Goal: Task Accomplishment & Management: Manage account settings

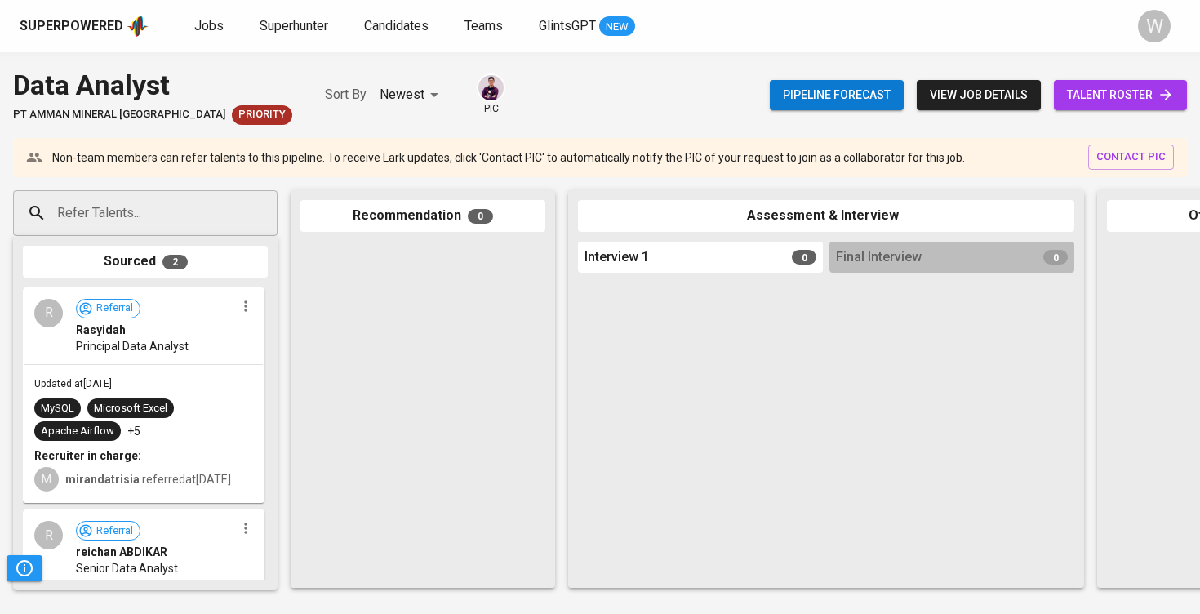
click at [1107, 109] on link "talent roster" at bounding box center [1120, 95] width 133 height 30
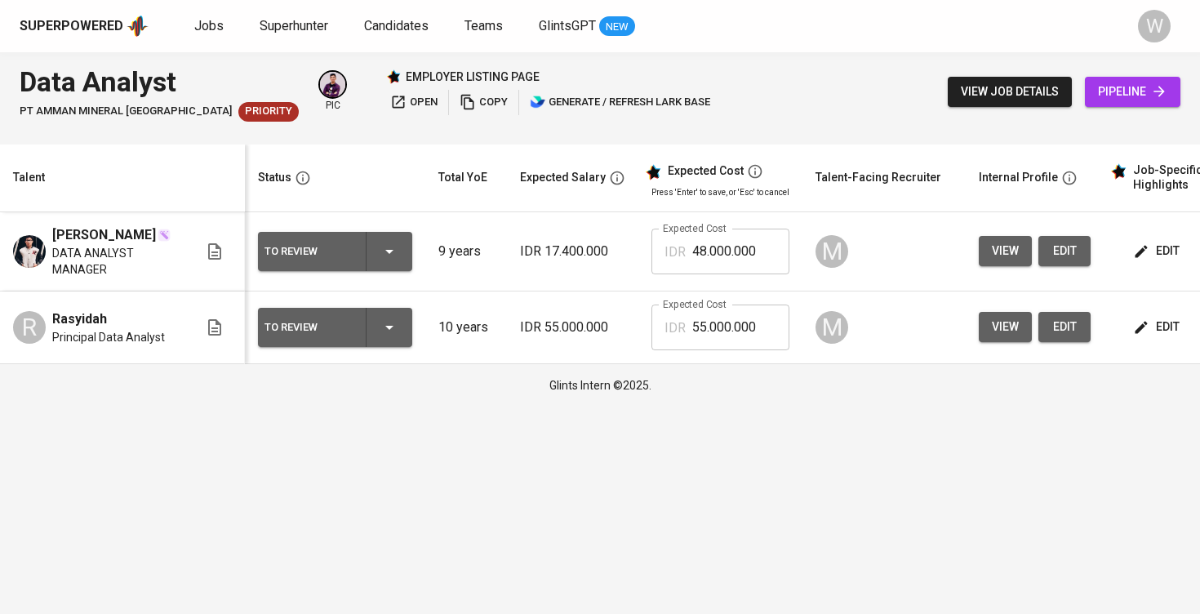
click at [396, 13] on div "Superpowered Jobs Superhunter Candidates Teams GlintsGPT NEW W" at bounding box center [600, 26] width 1200 height 52
click at [393, 20] on span "Candidates" at bounding box center [396, 26] width 64 height 16
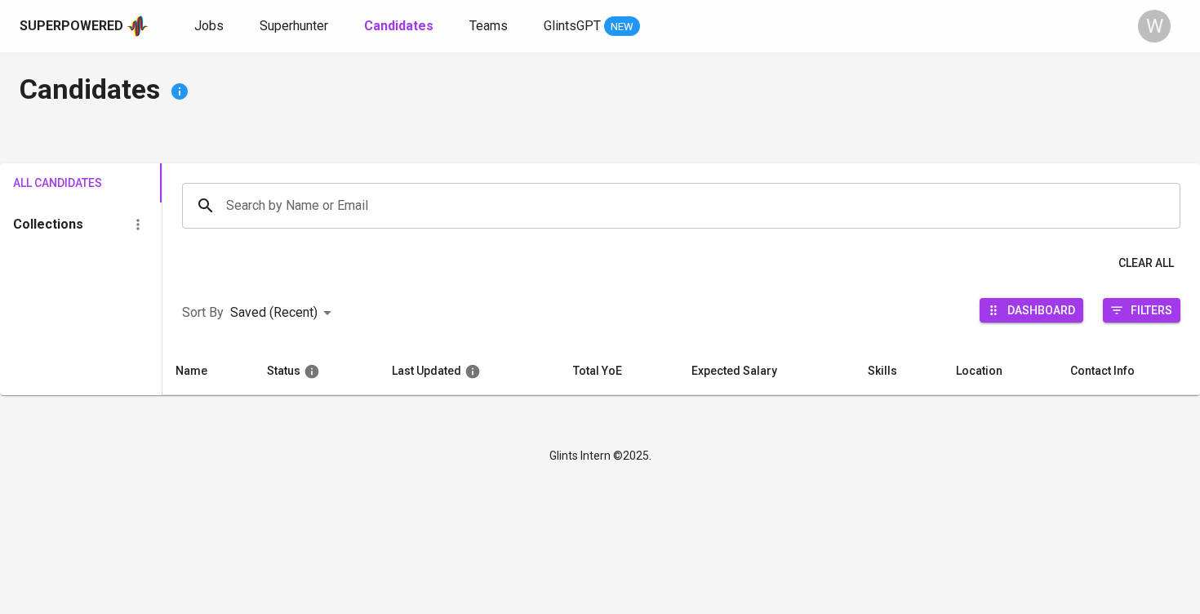
click at [358, 193] on input "Search by Name or Email" at bounding box center [685, 205] width 927 height 31
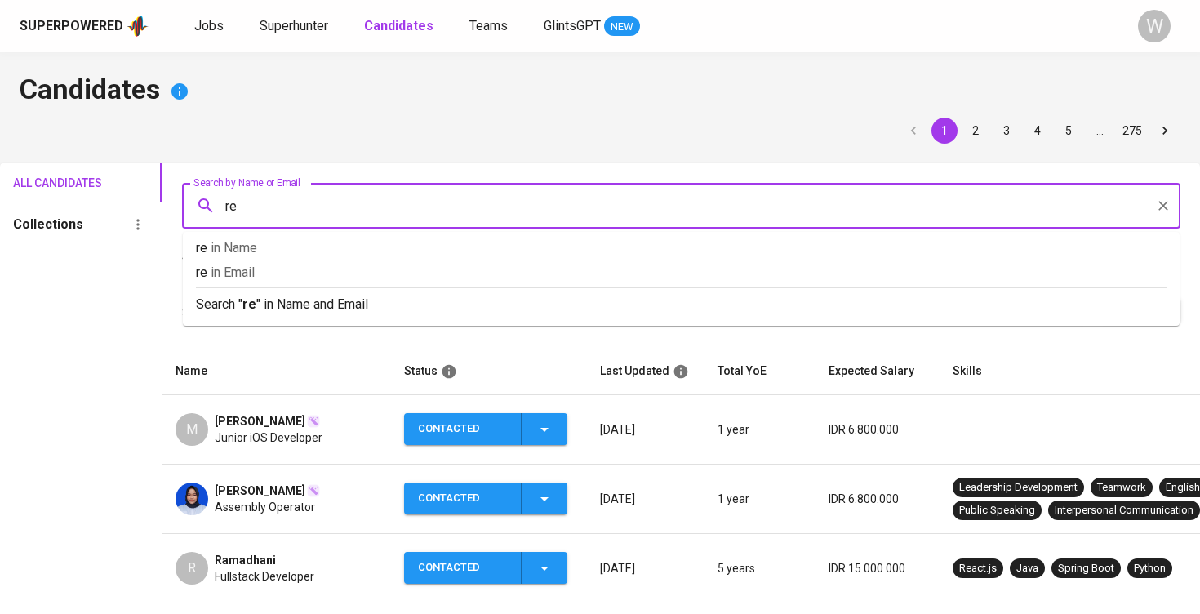
type input "rei"
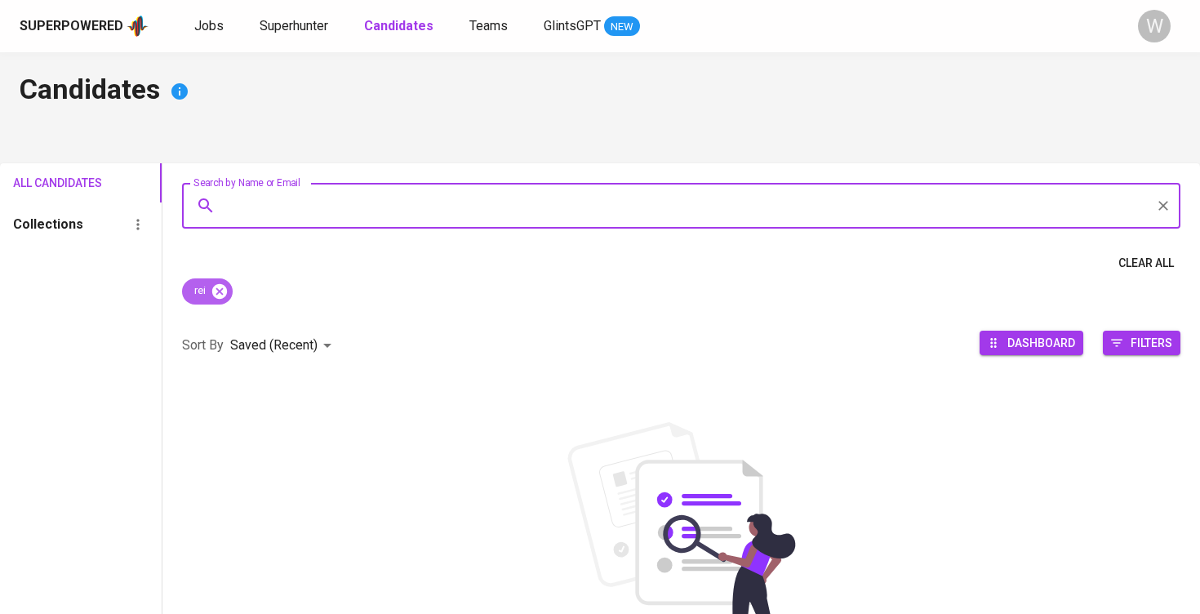
click at [227, 289] on icon at bounding box center [219, 290] width 15 height 15
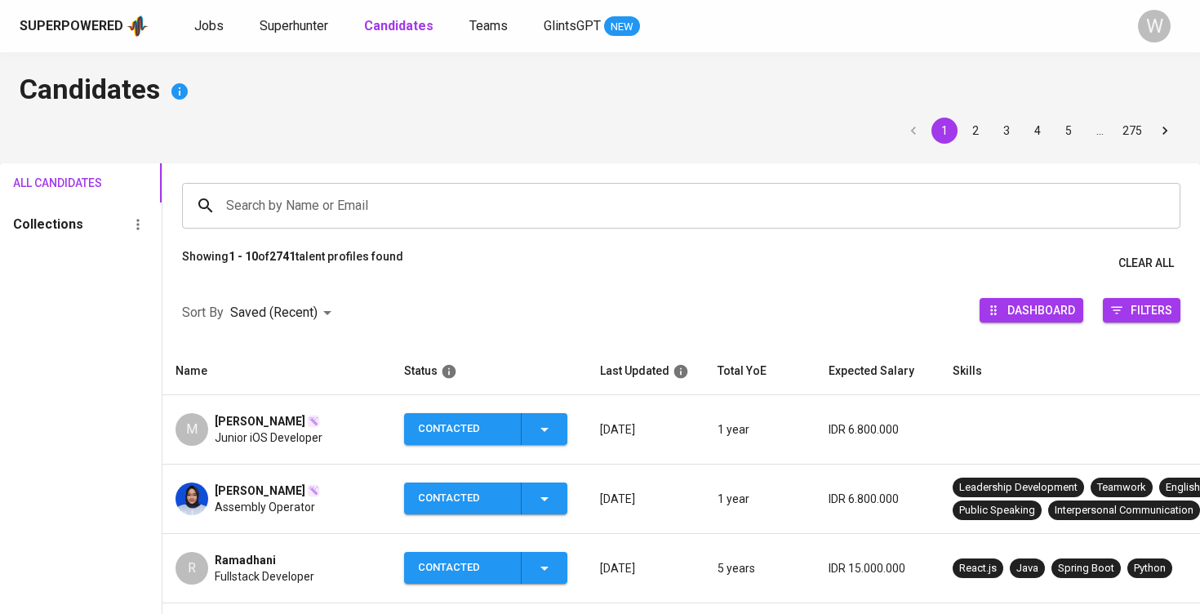
click at [248, 193] on input "Search by Name or Email" at bounding box center [685, 205] width 927 height 31
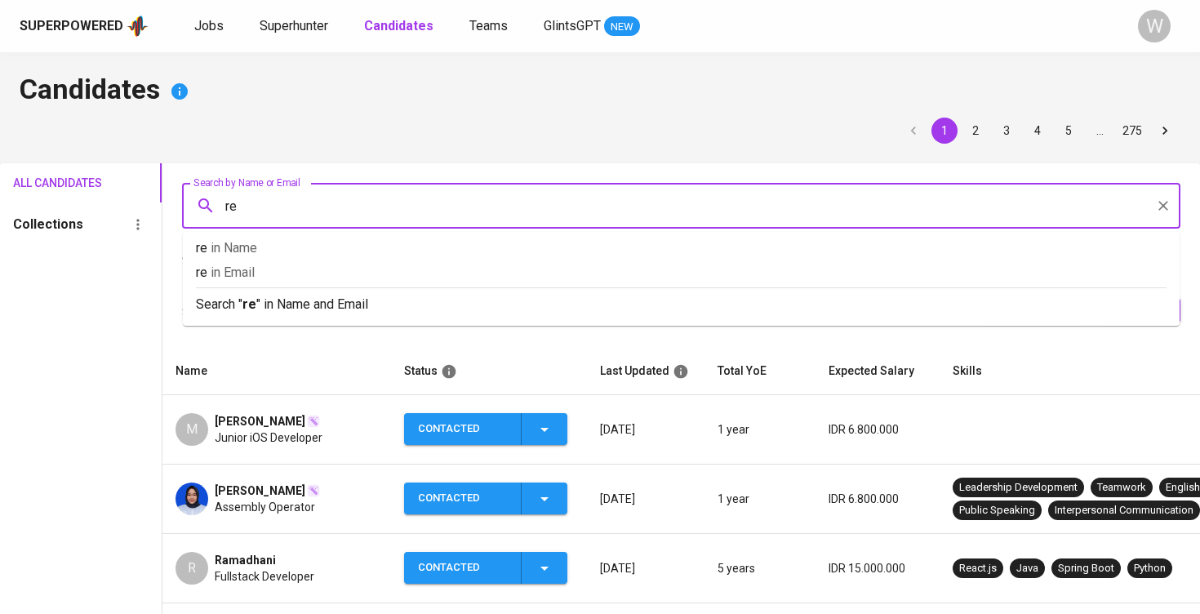
type input "rey"
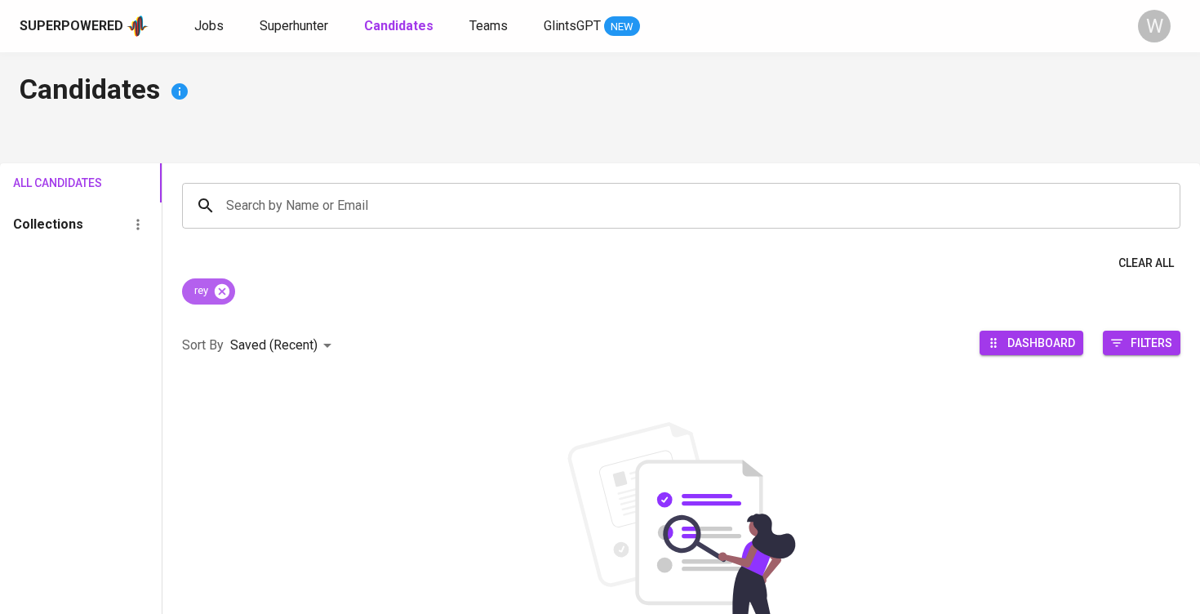
click at [222, 294] on icon at bounding box center [222, 290] width 15 height 15
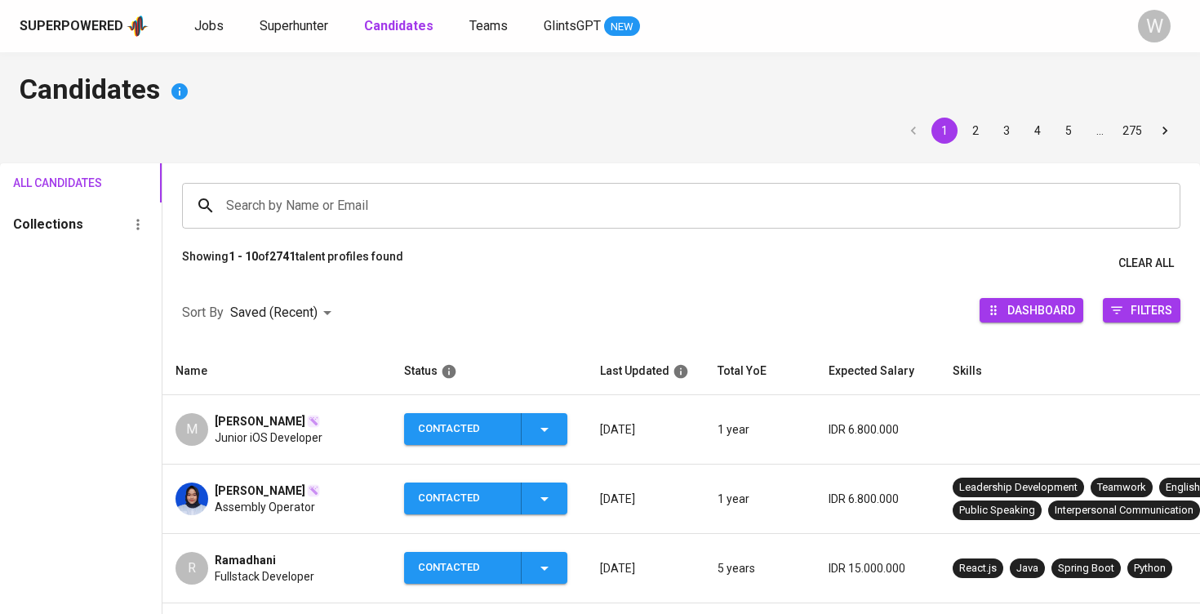
click at [251, 228] on div "Search by Name or Email" at bounding box center [681, 206] width 998 height 46
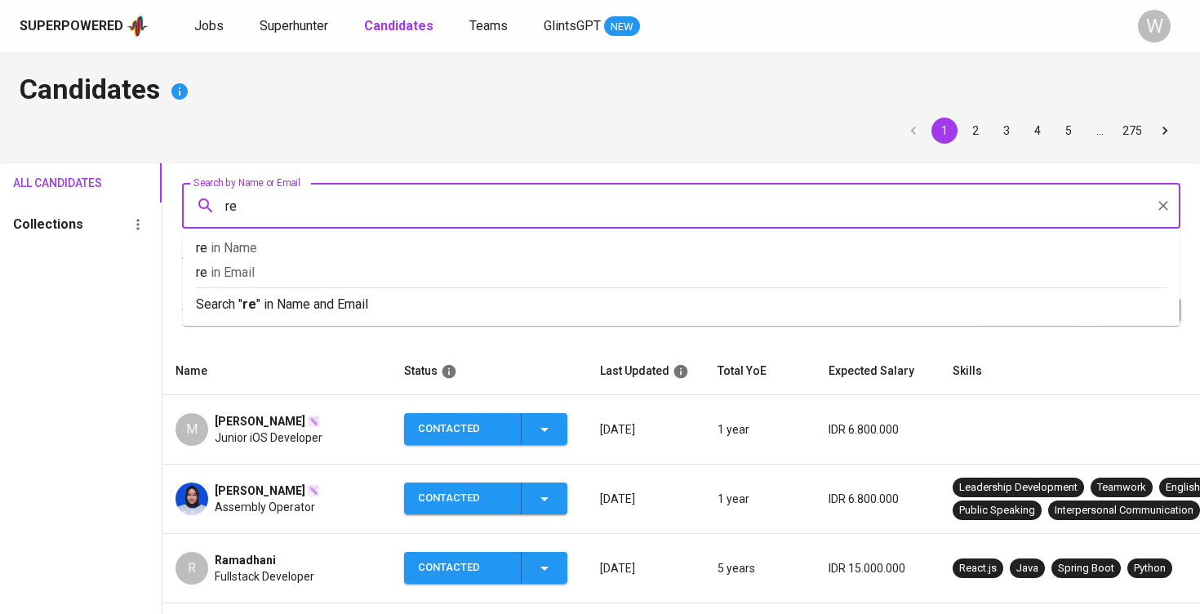
type input "rey"
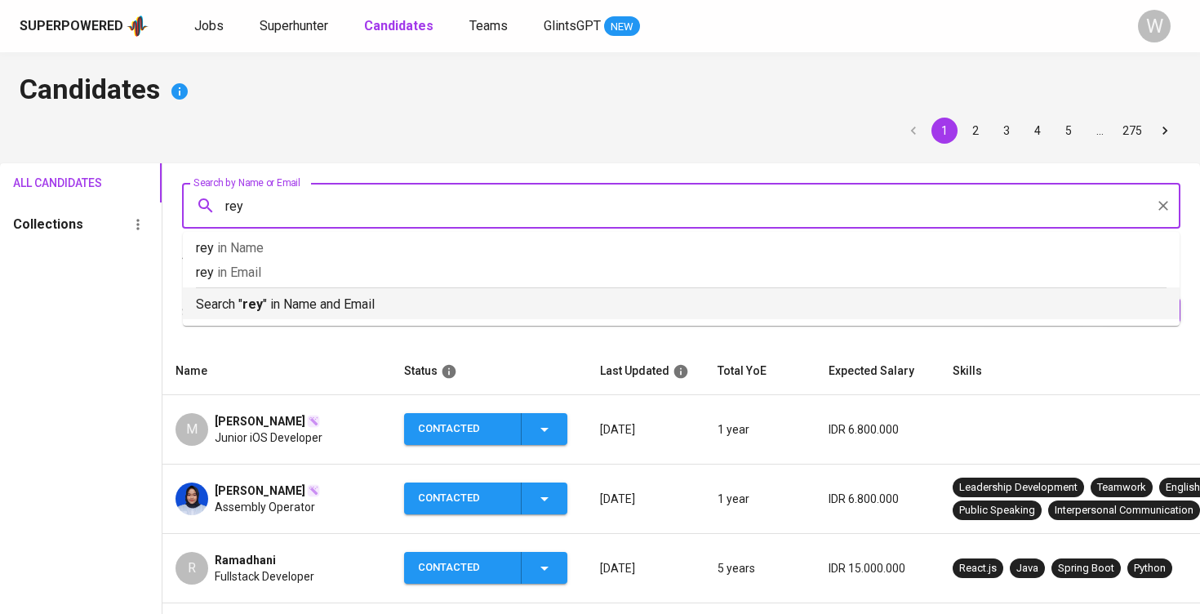
click at [265, 310] on p "Search " rey " in Name and Email" at bounding box center [681, 305] width 971 height 20
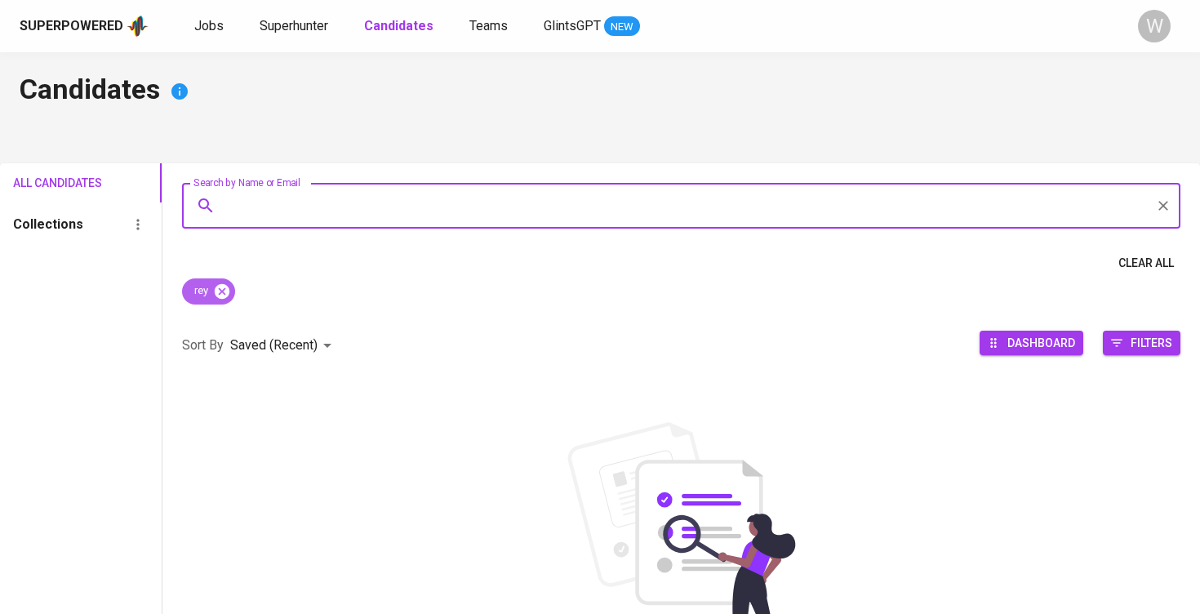
click at [221, 288] on icon at bounding box center [222, 291] width 18 height 18
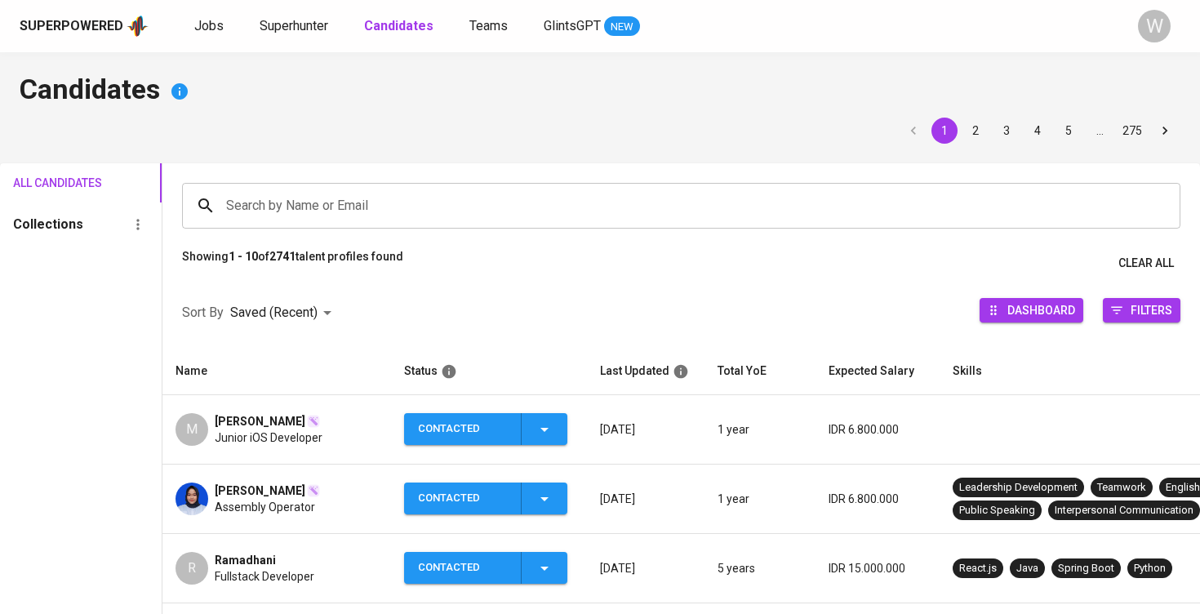
click at [399, 193] on input "Search by Name or Email" at bounding box center [685, 205] width 927 height 31
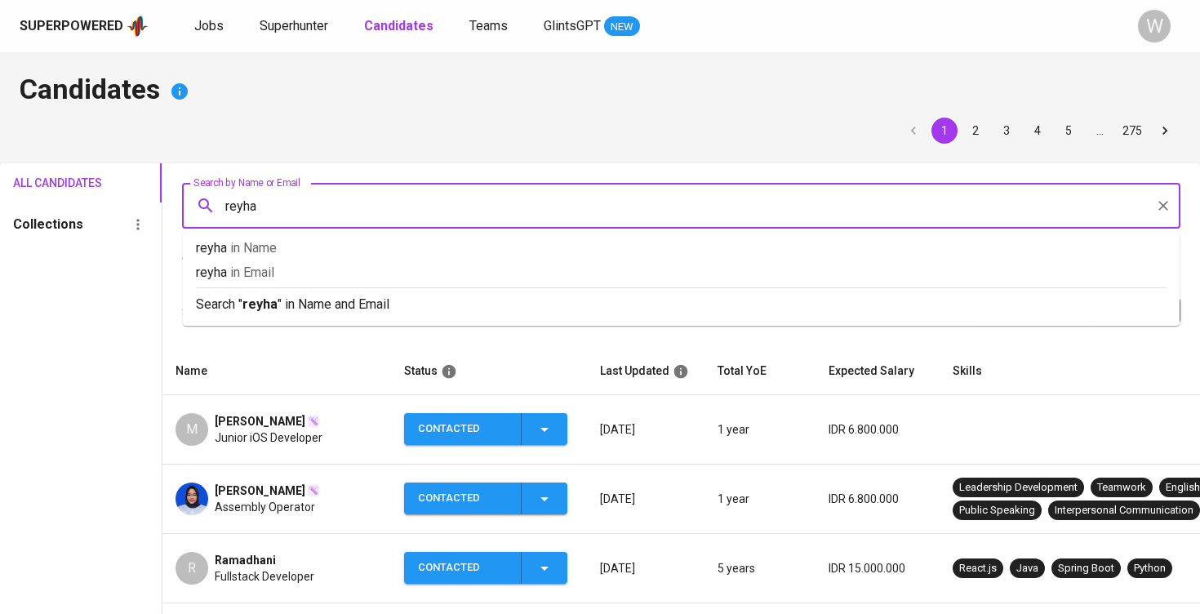
type input "reyhan"
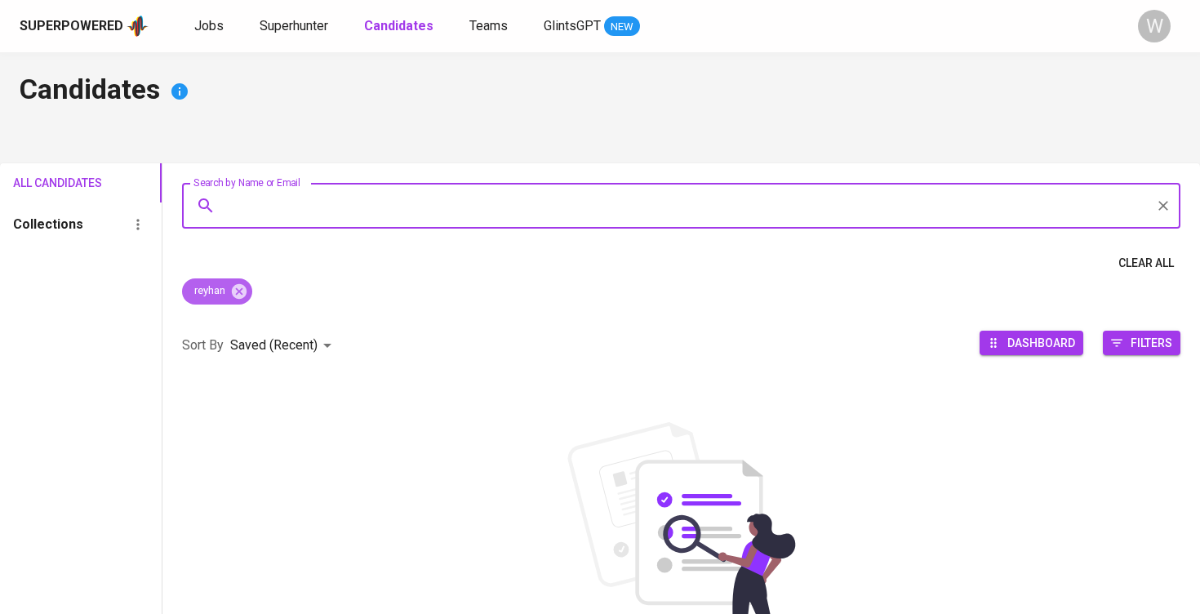
click at [239, 281] on div "reyhan" at bounding box center [217, 291] width 70 height 26
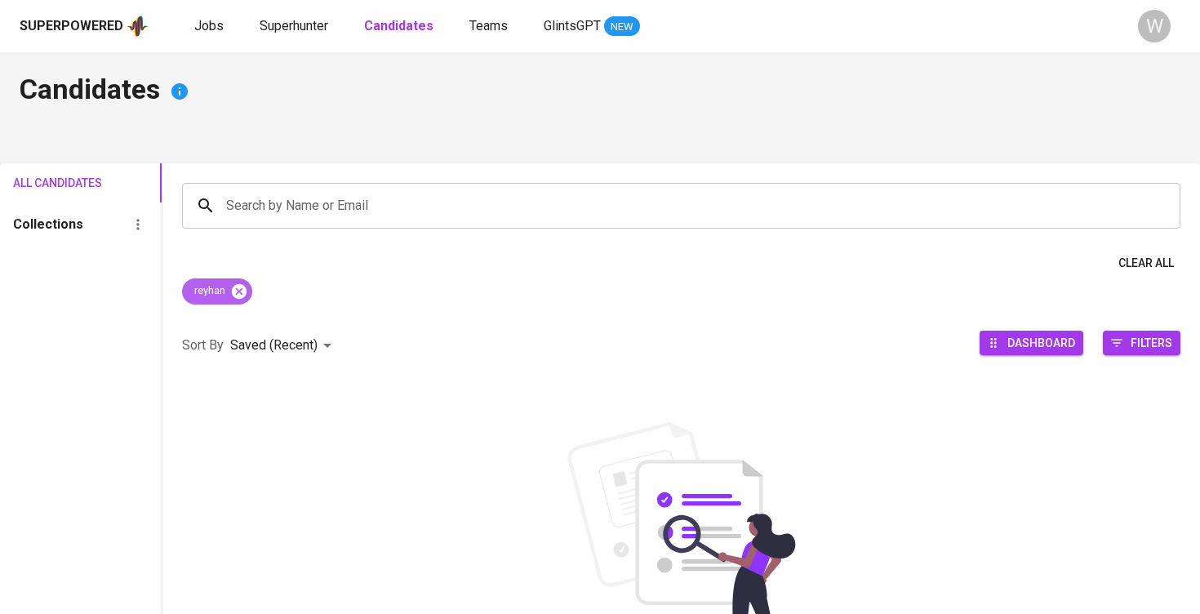
click at [244, 290] on icon at bounding box center [239, 290] width 15 height 15
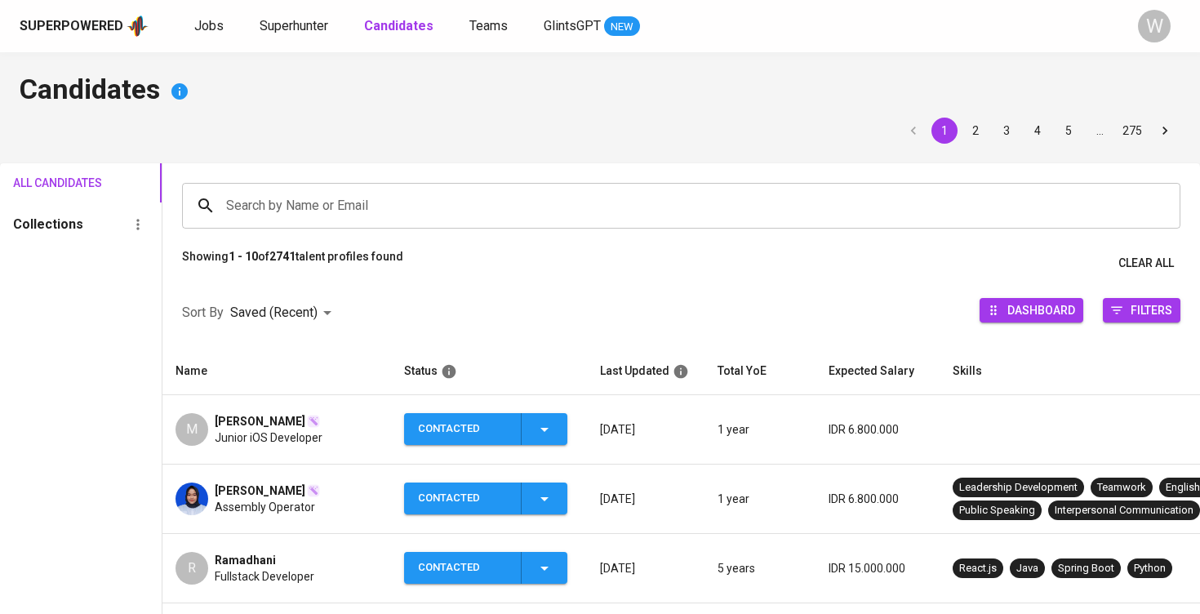
click at [284, 209] on input "Search by Name or Email" at bounding box center [685, 205] width 927 height 31
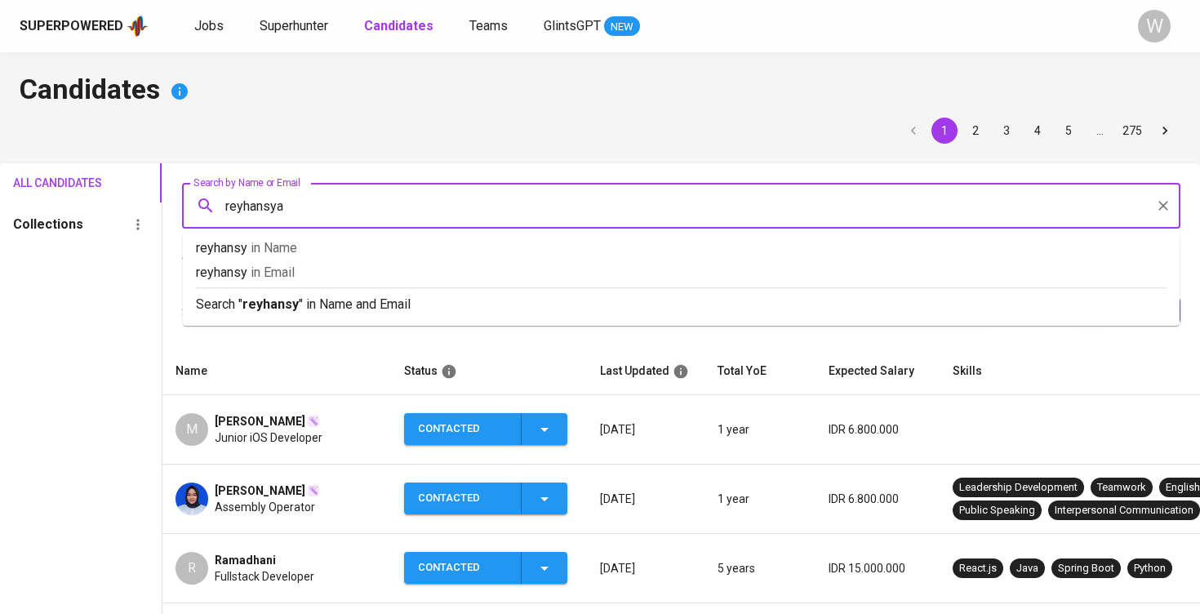
type input "reyhansyah"
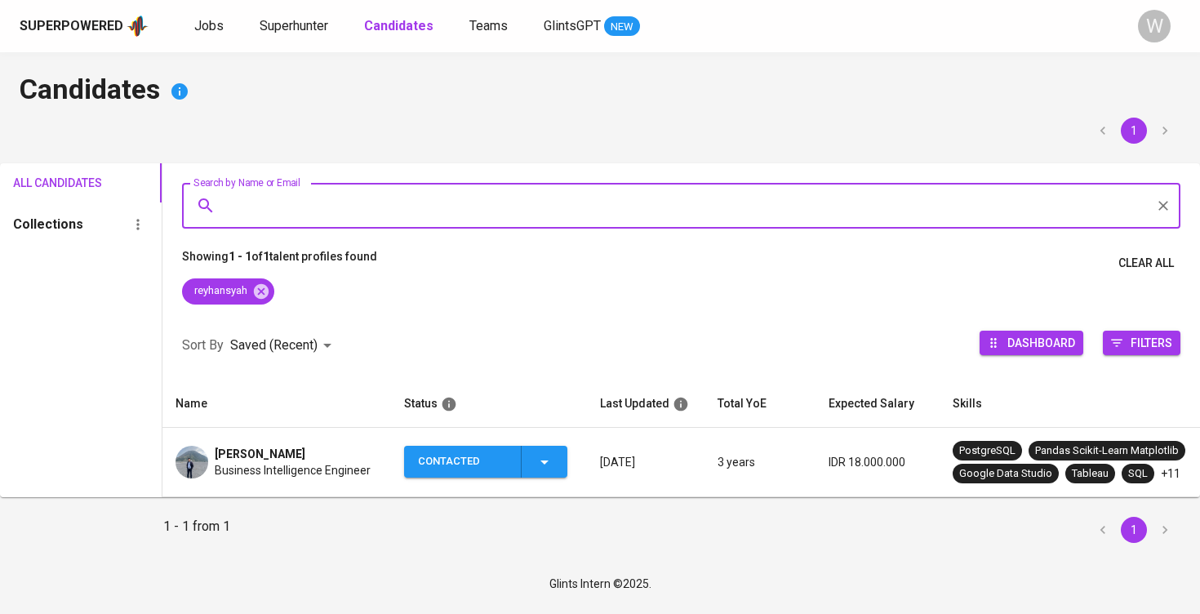
click at [332, 455] on div "[PERSON_NAME]" at bounding box center [293, 454] width 156 height 16
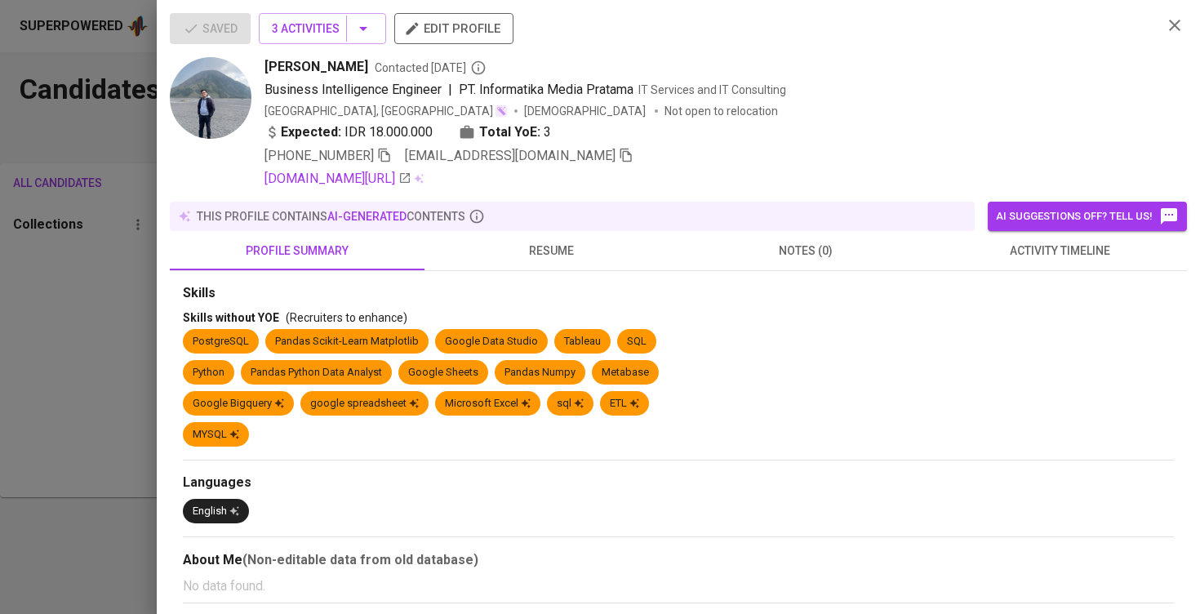
click at [565, 161] on span "[EMAIL_ADDRESS][DOMAIN_NAME]" at bounding box center [519, 156] width 229 height 20
click at [619, 148] on icon "button" at bounding box center [626, 155] width 15 height 15
click at [352, 17] on button "3 Activities" at bounding box center [322, 28] width 127 height 31
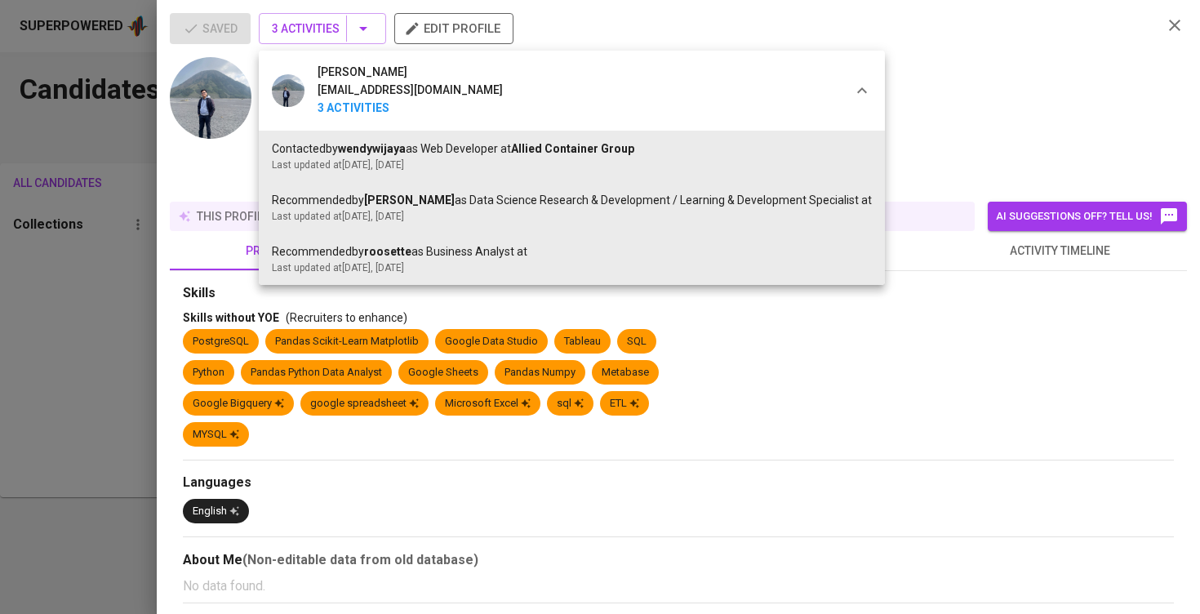
click at [136, 234] on div at bounding box center [600, 307] width 1200 height 614
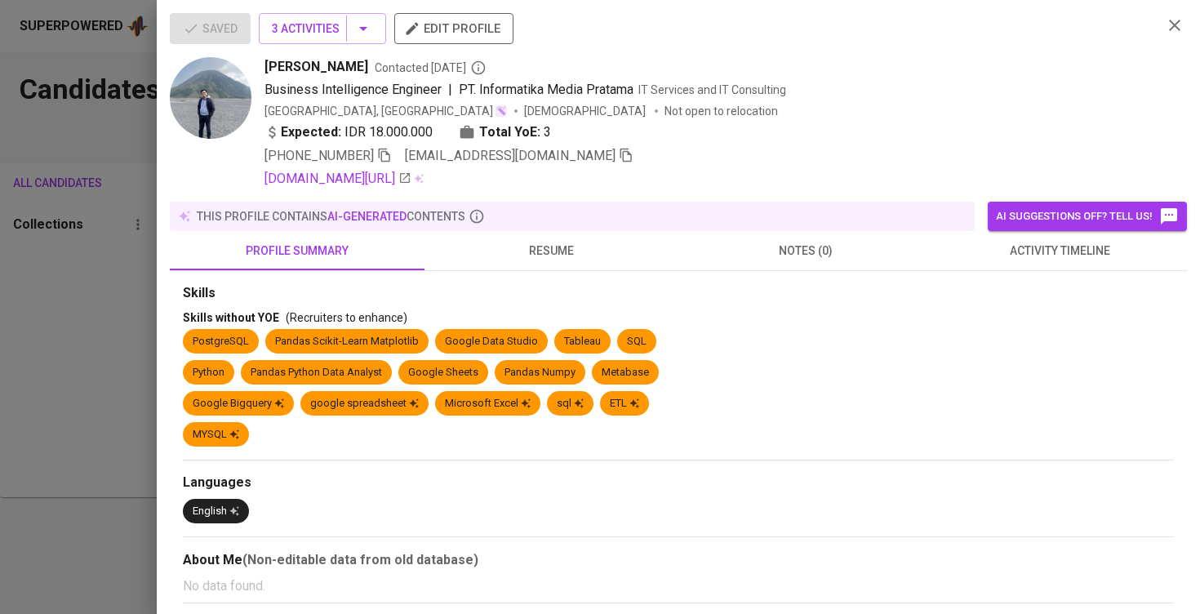
click at [116, 260] on div at bounding box center [600, 307] width 1200 height 614
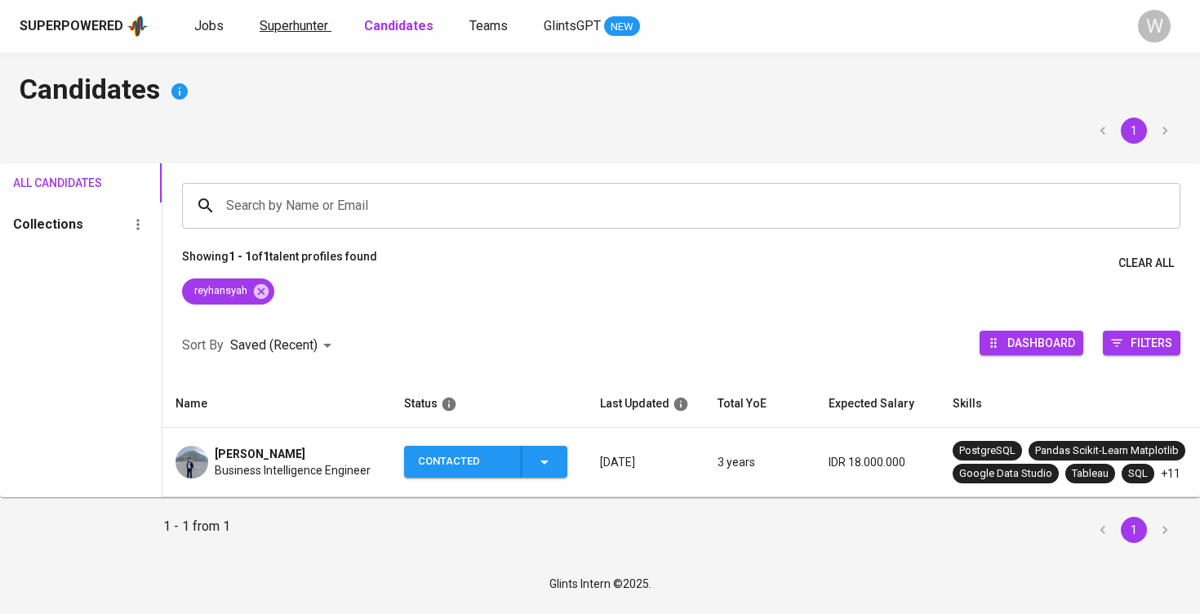
click at [282, 26] on span "Superhunter" at bounding box center [294, 26] width 69 height 16
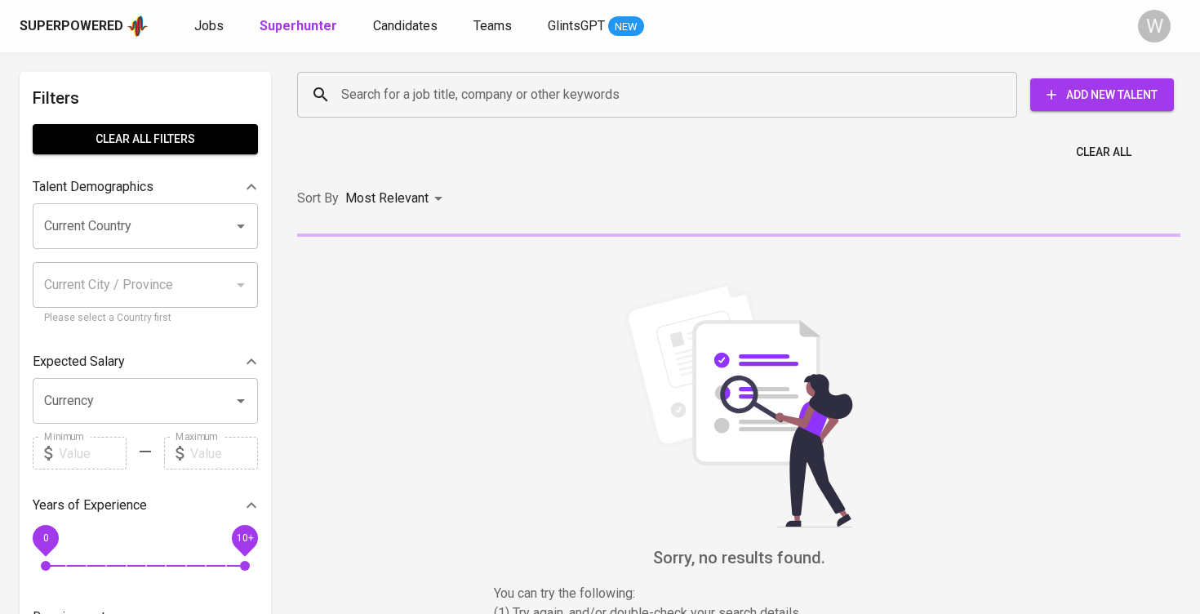
click at [437, 131] on div "Clear All" at bounding box center [738, 147] width 903 height 40
click at [434, 91] on input "Search for a job title, company or other keywords" at bounding box center [661, 94] width 648 height 31
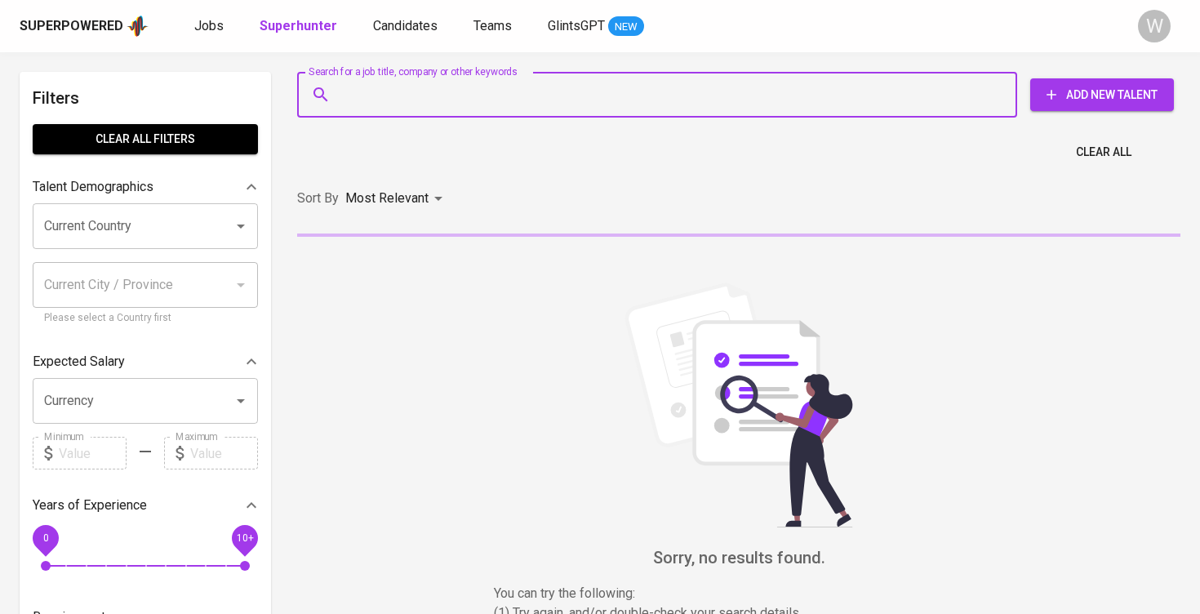
paste input "[EMAIL_ADDRESS][DOMAIN_NAME]"
type input "[EMAIL_ADDRESS][DOMAIN_NAME]"
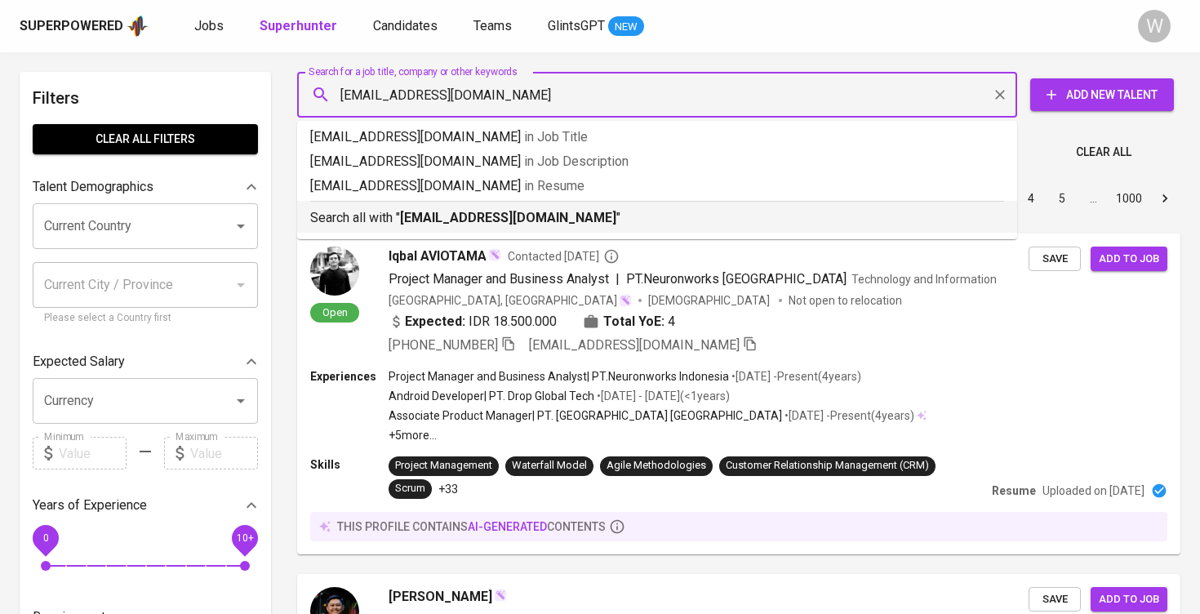
click at [507, 215] on b "[EMAIL_ADDRESS][DOMAIN_NAME]" at bounding box center [508, 218] width 216 height 16
click at [507, 215] on div "Sort By Most Relevant MOST_RELEVANT 1 2 3 4 5 … 1000" at bounding box center [738, 199] width 903 height 50
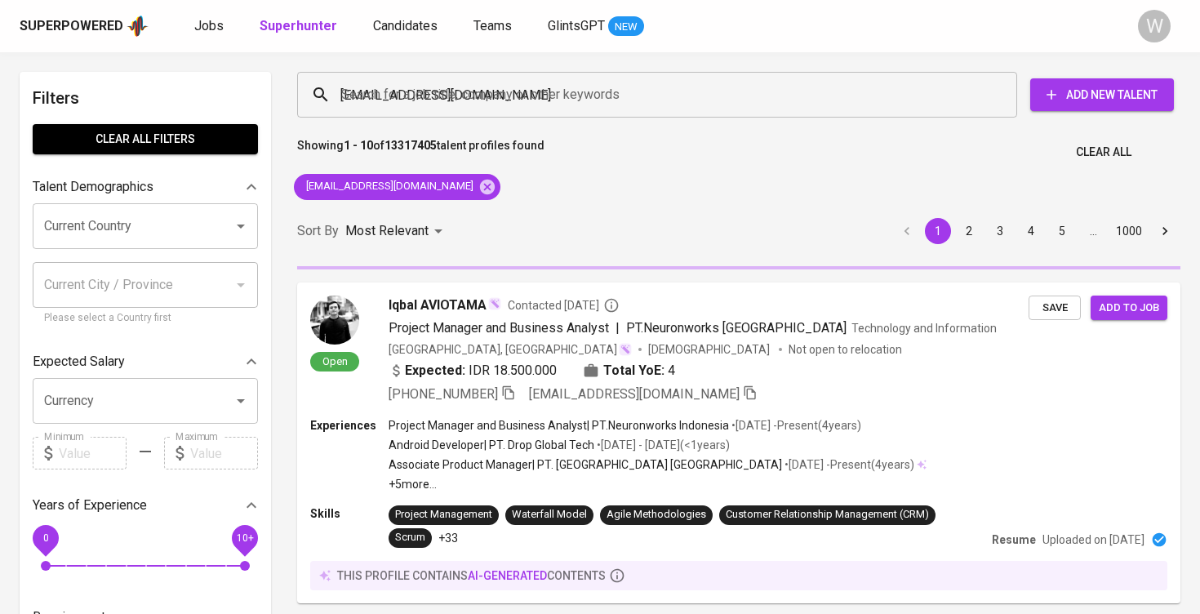
click at [507, 215] on div "Sort By Most Relevant MOST_RELEVANT 1 2 3 4 5 … 1000" at bounding box center [738, 232] width 903 height 50
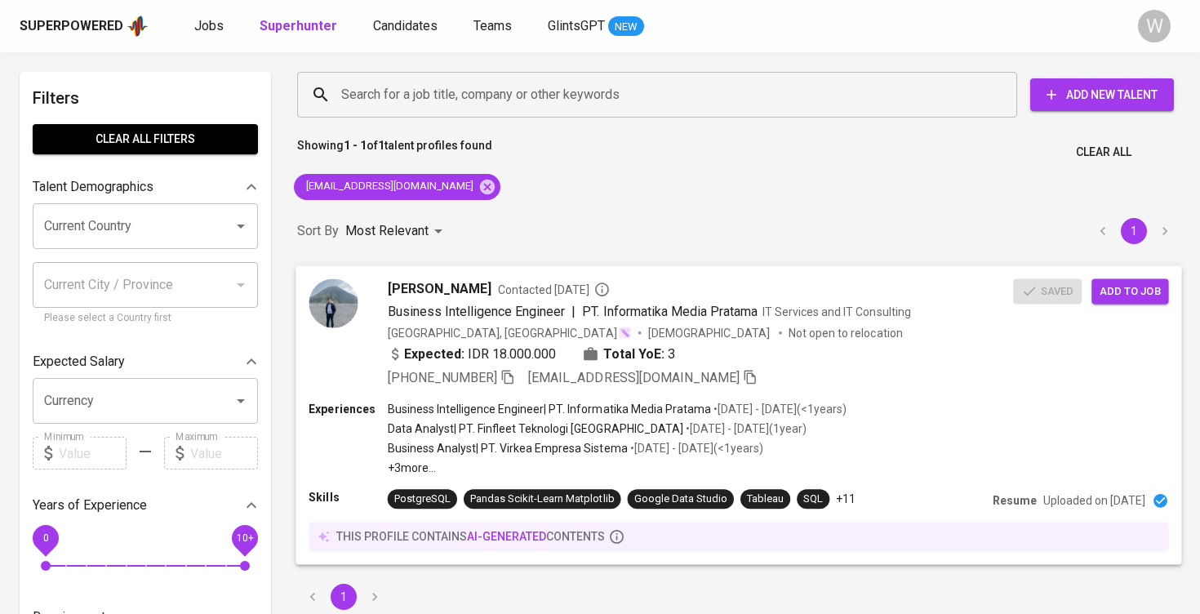
click at [1117, 287] on span "Add to job" at bounding box center [1130, 291] width 60 height 19
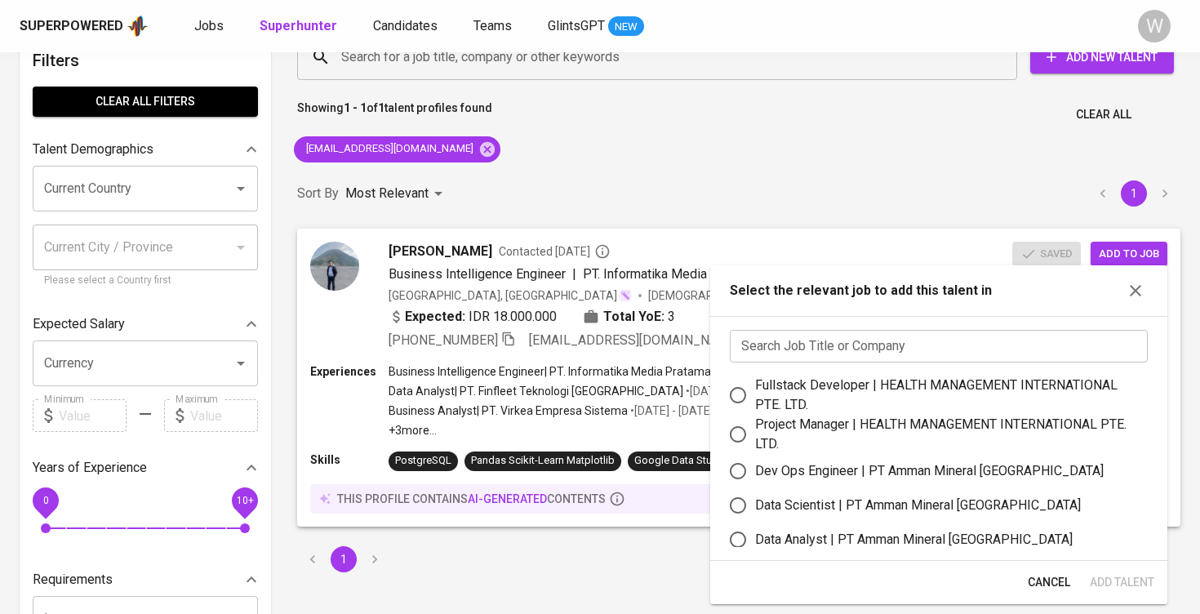
scroll to position [44, 0]
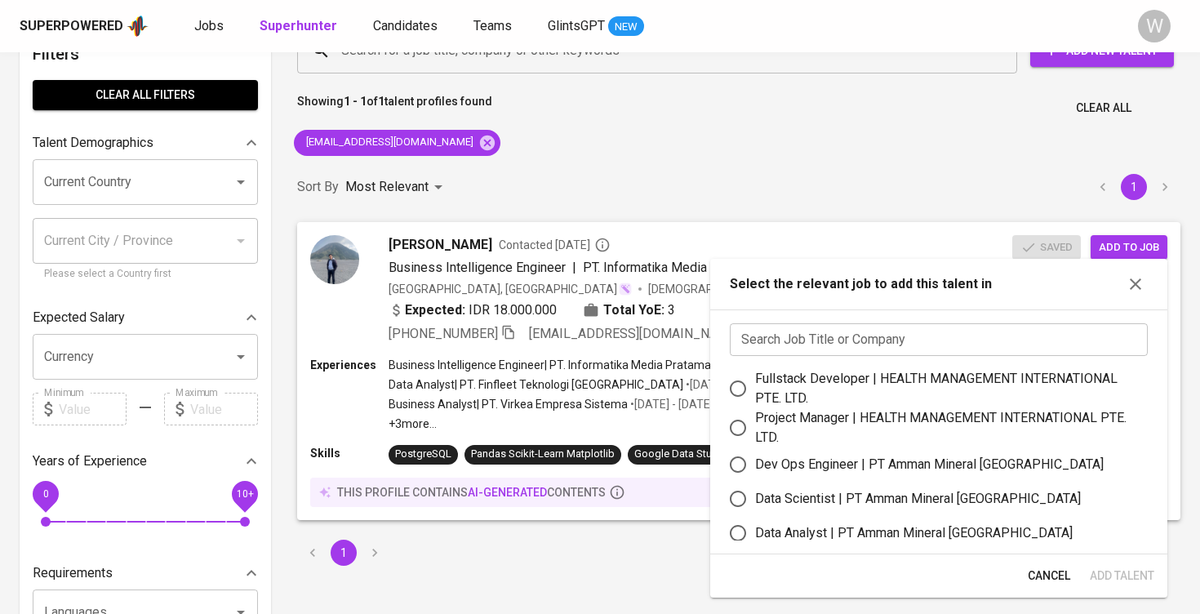
click at [876, 344] on input "text" at bounding box center [939, 339] width 418 height 33
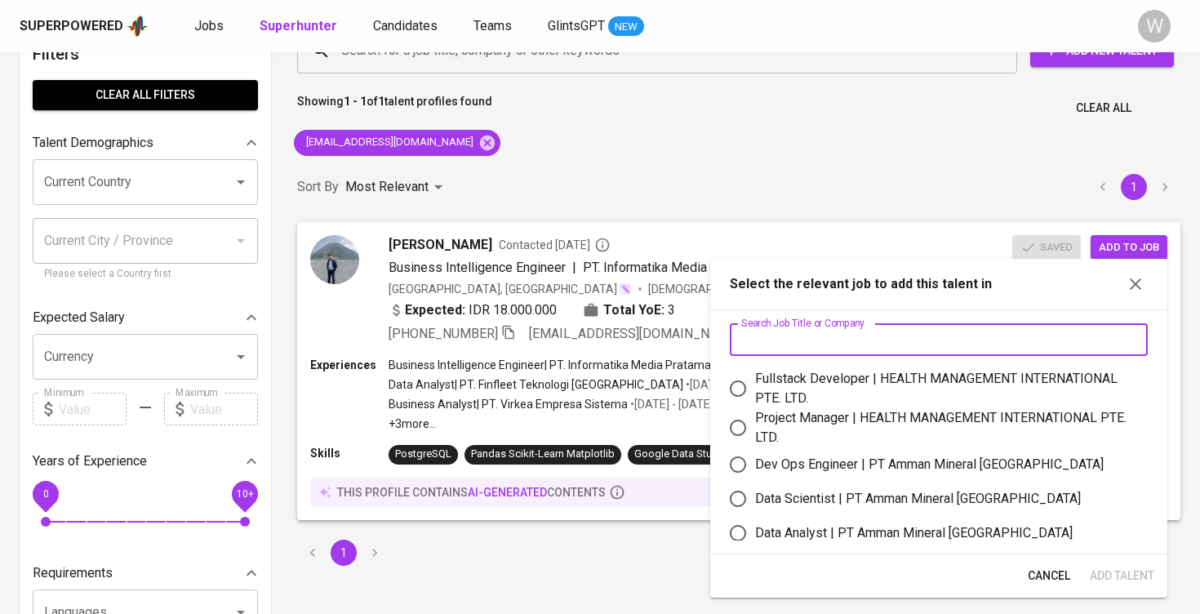
click at [858, 334] on input "text" at bounding box center [939, 339] width 418 height 33
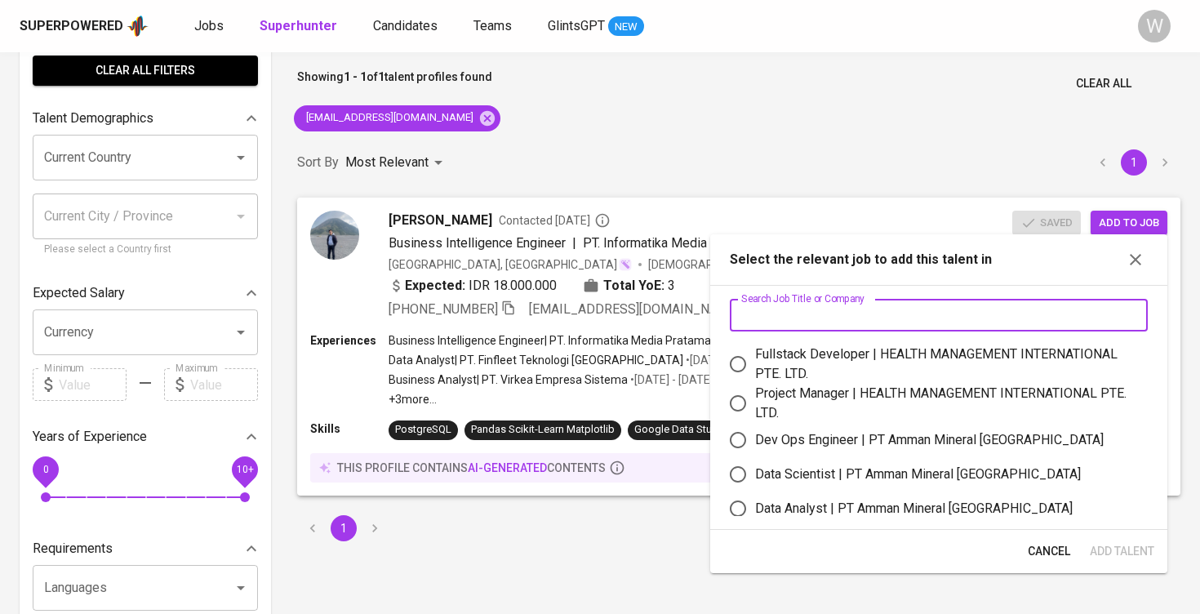
scroll to position [69, 0]
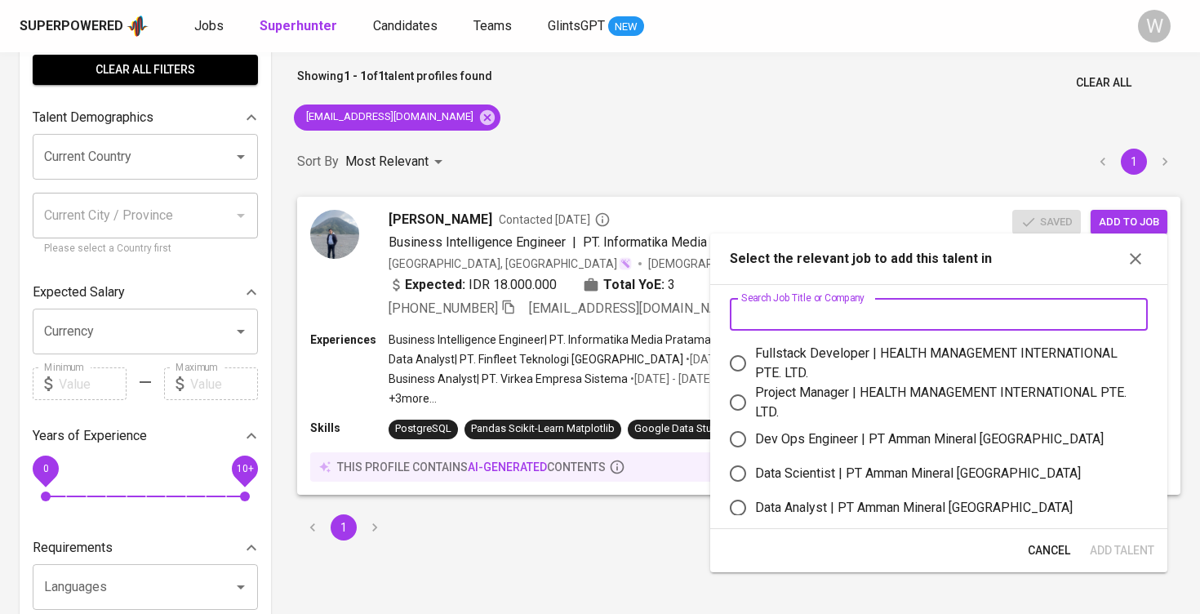
click at [898, 517] on div "Search Job Title or Company Search Job Title or Company Fullstack Developer | H…" at bounding box center [938, 406] width 457 height 245
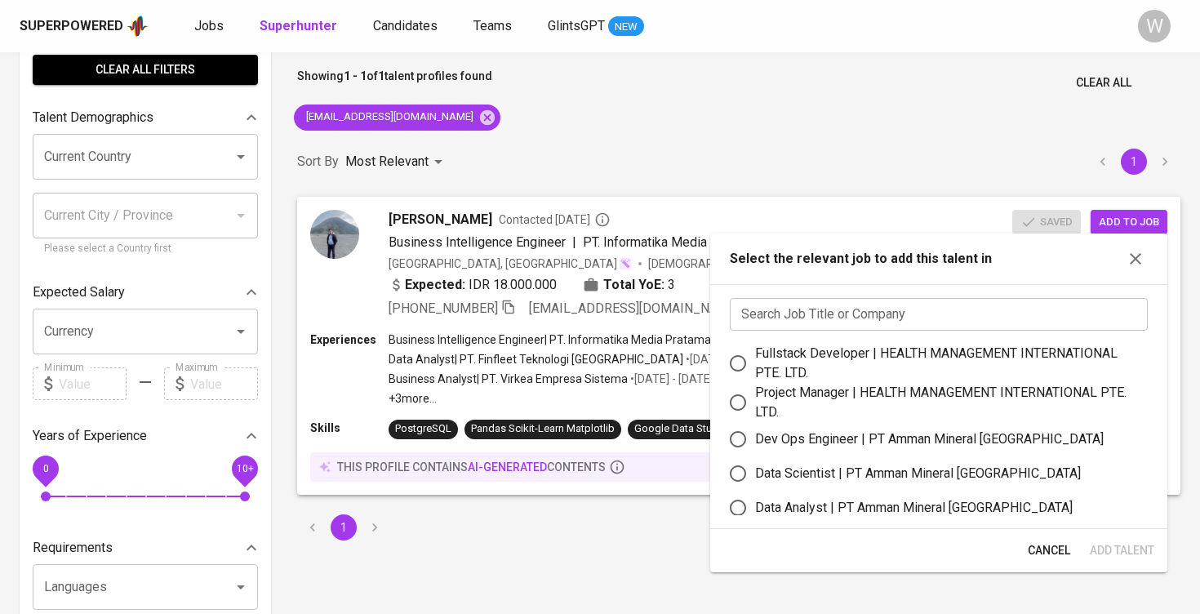
click at [898, 507] on div "Data Analyst | PT Amman Mineral [GEOGRAPHIC_DATA]" at bounding box center [914, 508] width 318 height 20
click at [755, 507] on input "Data Analyst | PT Amman Mineral [GEOGRAPHIC_DATA]" at bounding box center [738, 508] width 34 height 34
radio input "true"
click at [1117, 550] on span "Add Talent" at bounding box center [1122, 550] width 64 height 20
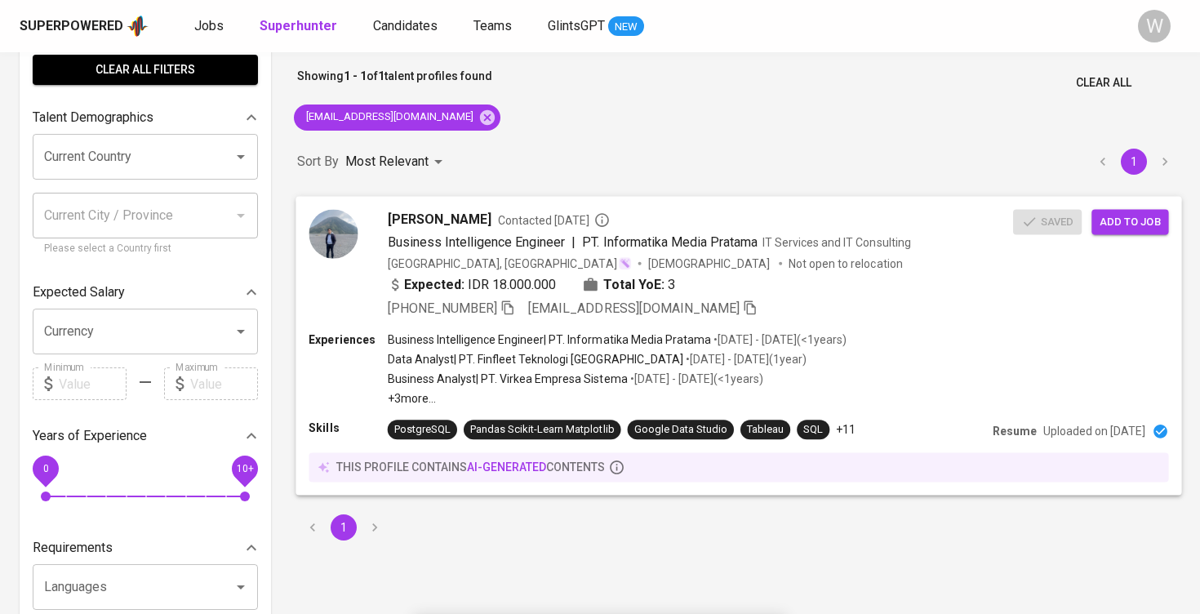
click at [628, 198] on div "[PERSON_NAME] Contacted [DATE] Business Intelligence Engineer | PT. Informatika…" at bounding box center [739, 264] width 886 height 136
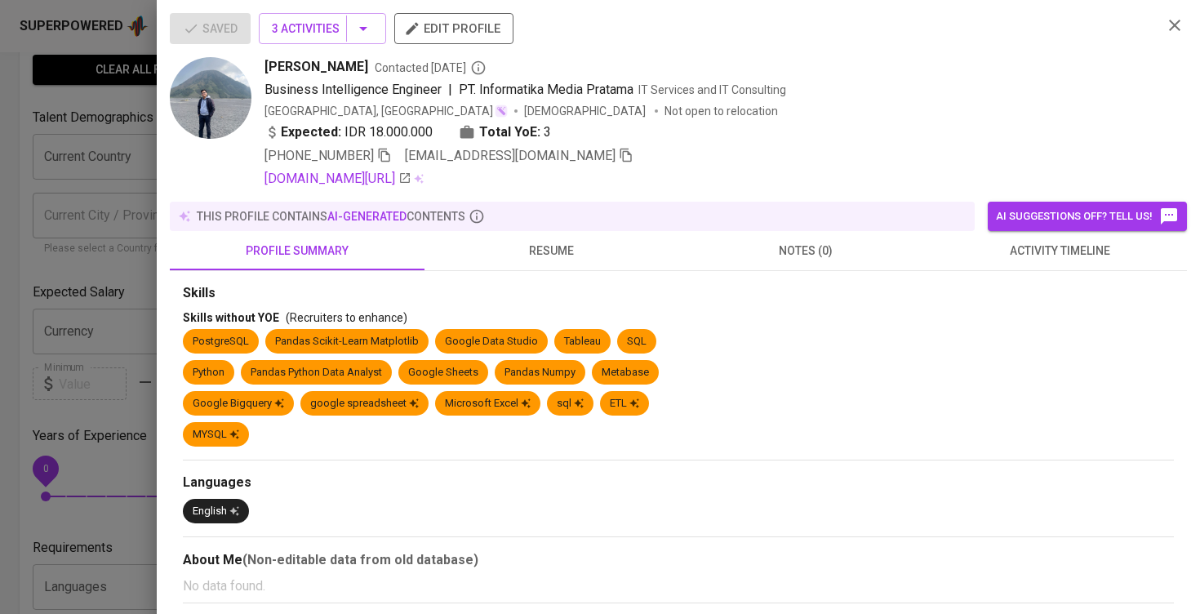
click at [1000, 229] on button "AI suggestions off? Tell us!" at bounding box center [1087, 216] width 199 height 29
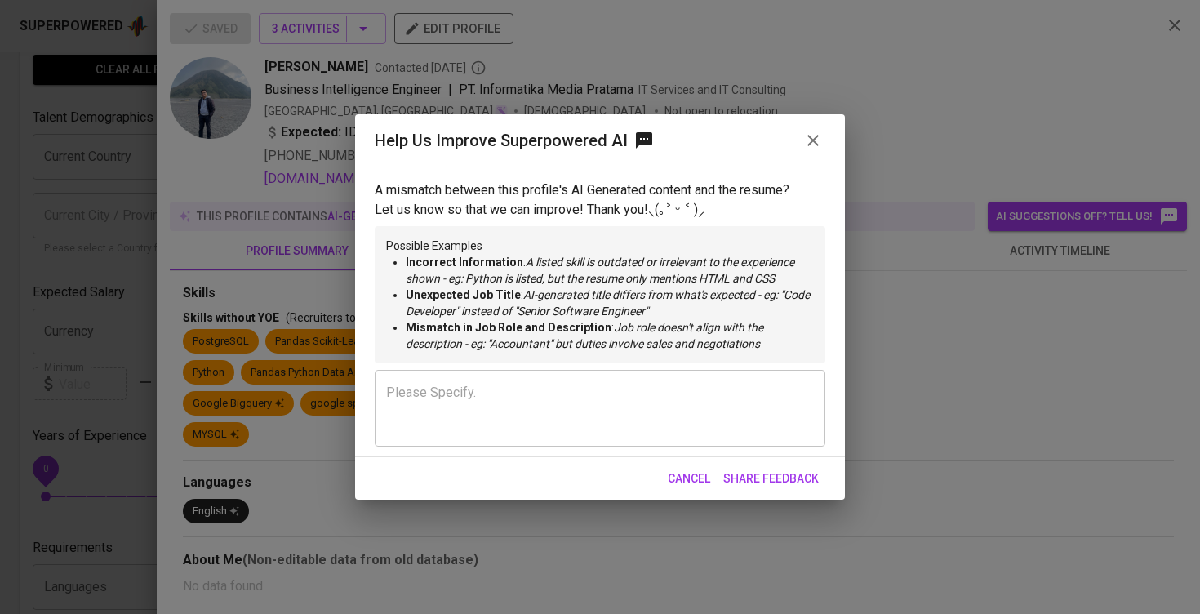
click at [695, 486] on span "Cancel" at bounding box center [689, 479] width 42 height 20
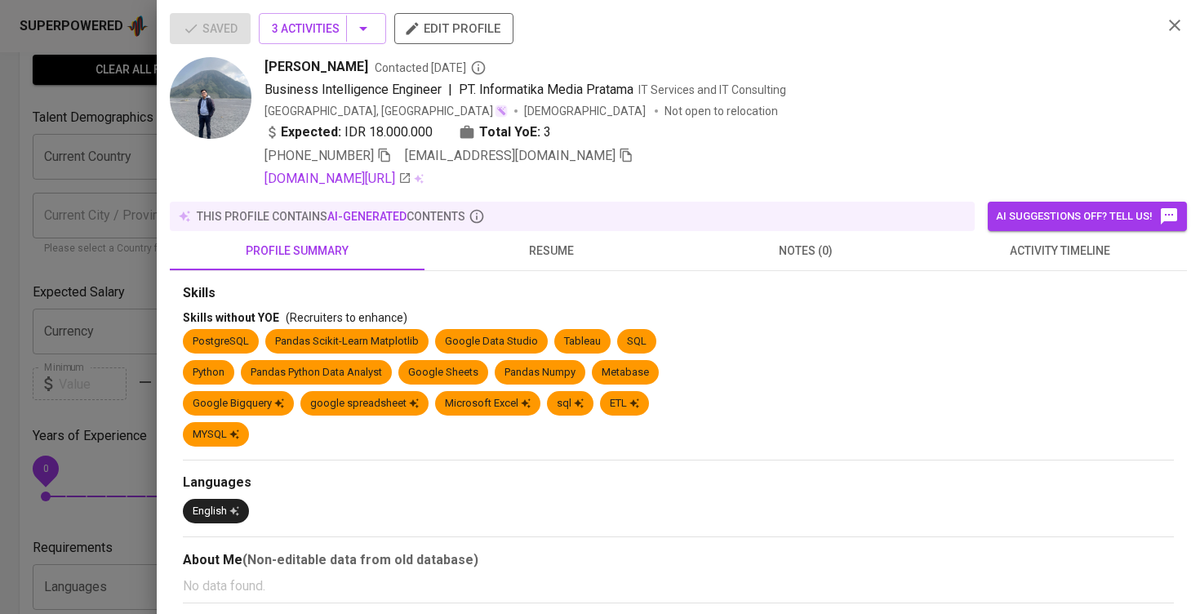
click at [986, 242] on span "activity timeline" at bounding box center [1060, 251] width 235 height 20
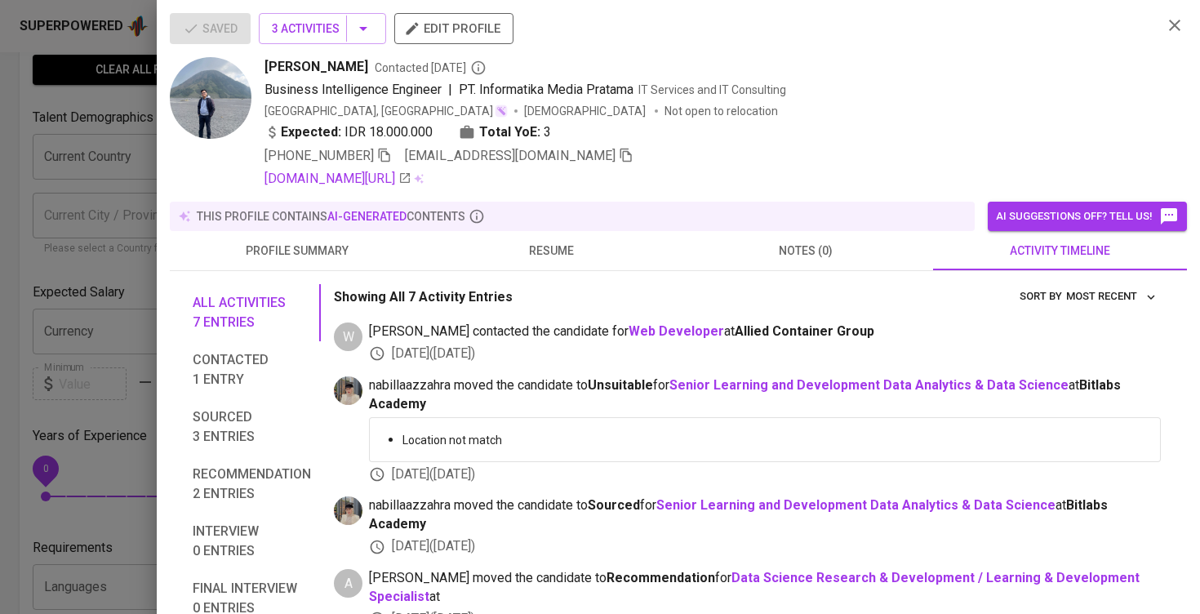
scroll to position [0, 0]
click at [145, 331] on div at bounding box center [600, 307] width 1200 height 614
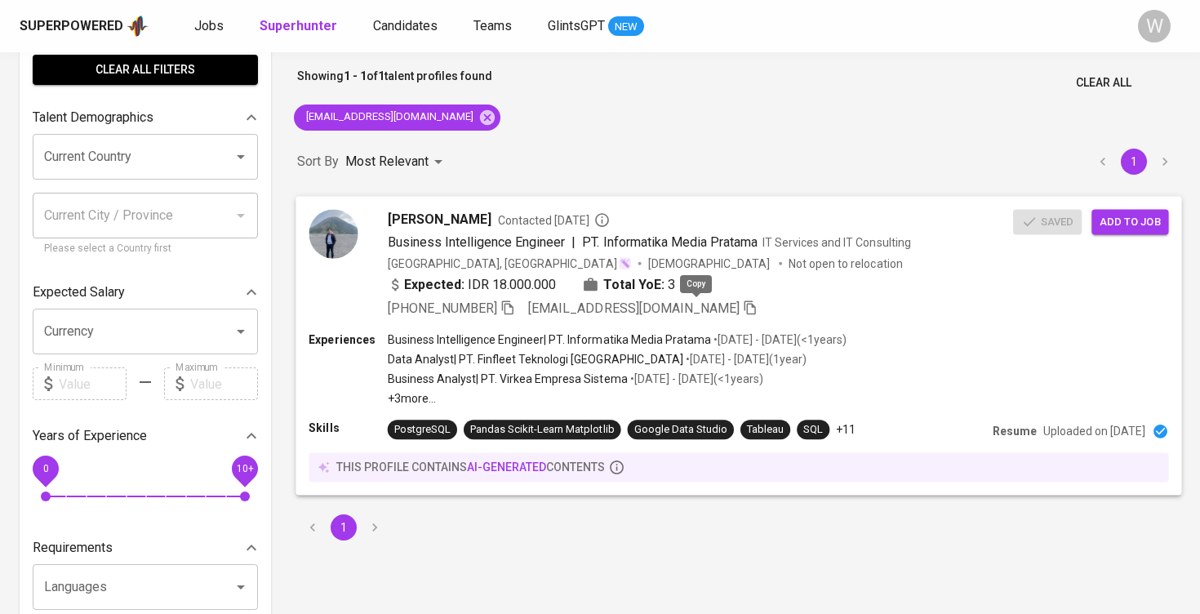
click at [743, 306] on icon "button" at bounding box center [750, 307] width 15 height 15
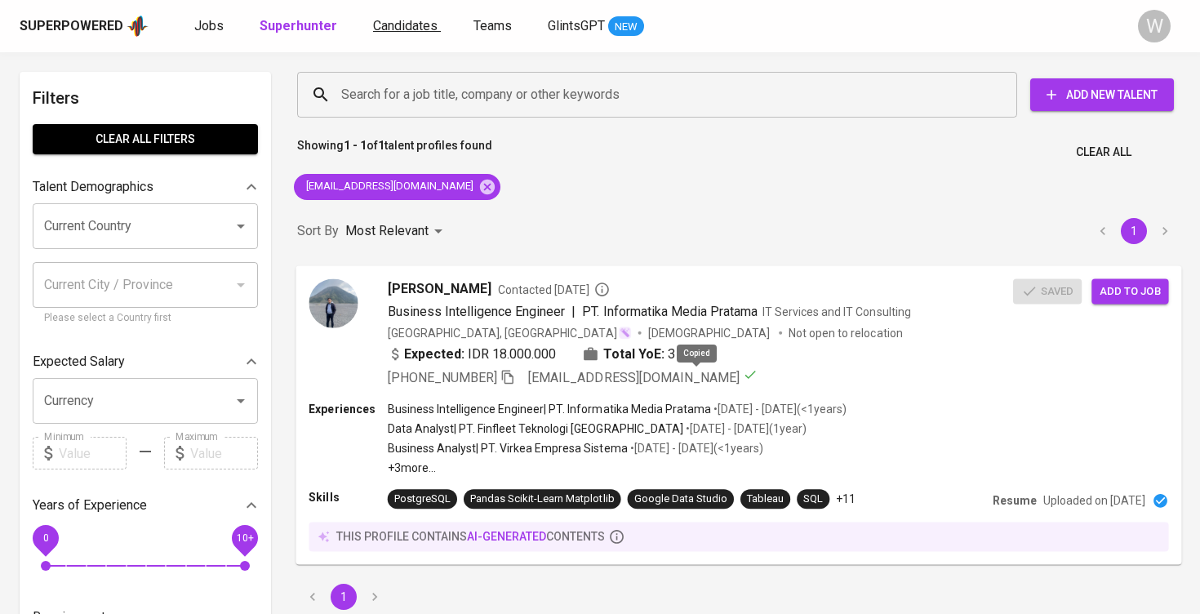
click at [379, 19] on span "Candidates" at bounding box center [405, 26] width 64 height 16
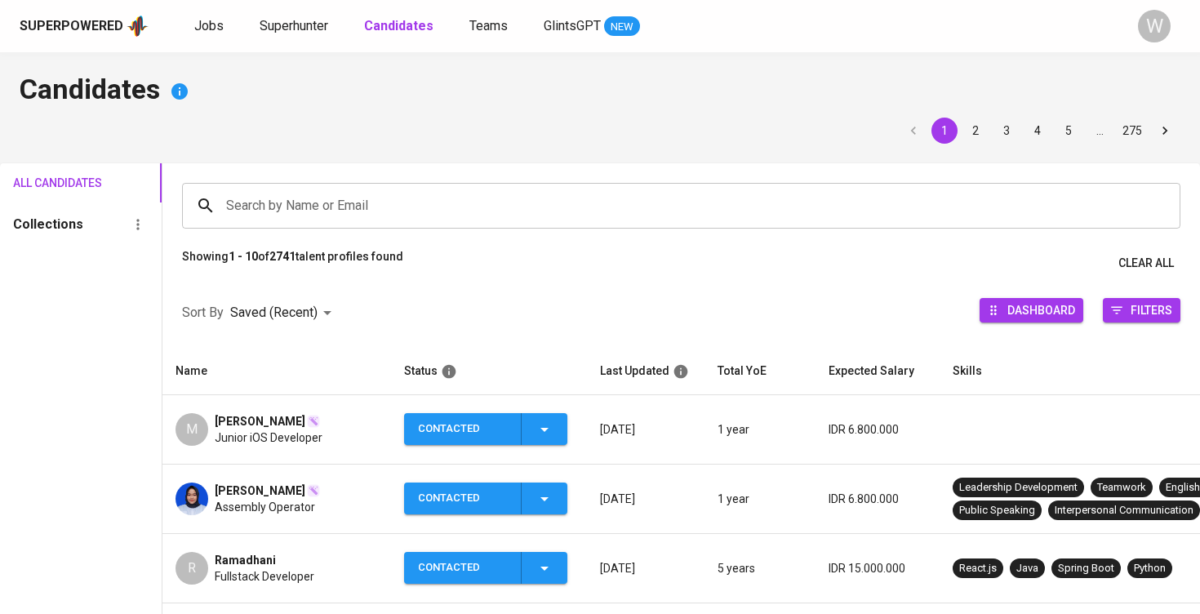
click at [438, 227] on div "Search by Name or Email" at bounding box center [681, 206] width 998 height 46
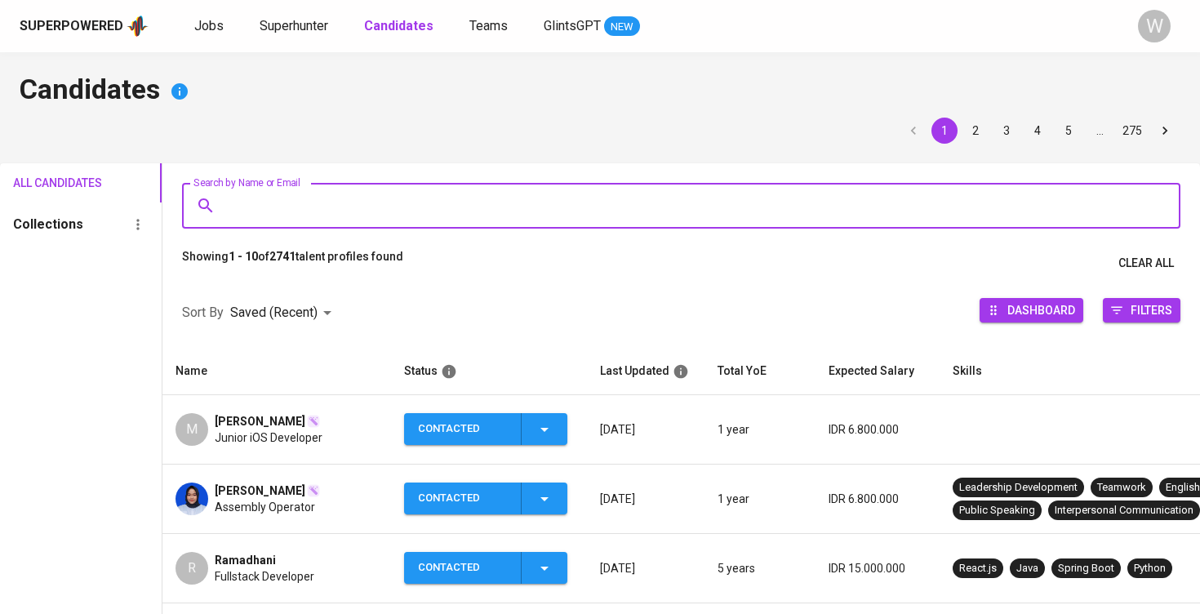
paste input "[EMAIL_ADDRESS][DOMAIN_NAME]"
type input "[EMAIL_ADDRESS][DOMAIN_NAME]"
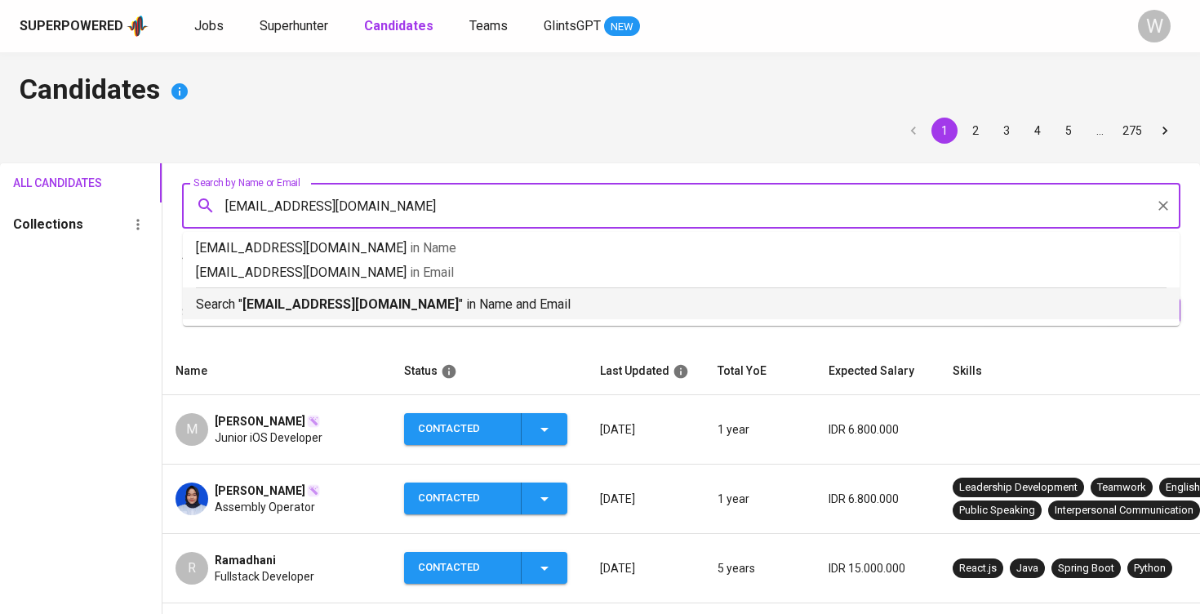
click at [405, 293] on div "Search " [EMAIL_ADDRESS][DOMAIN_NAME] " in Name and Email" at bounding box center [681, 300] width 971 height 27
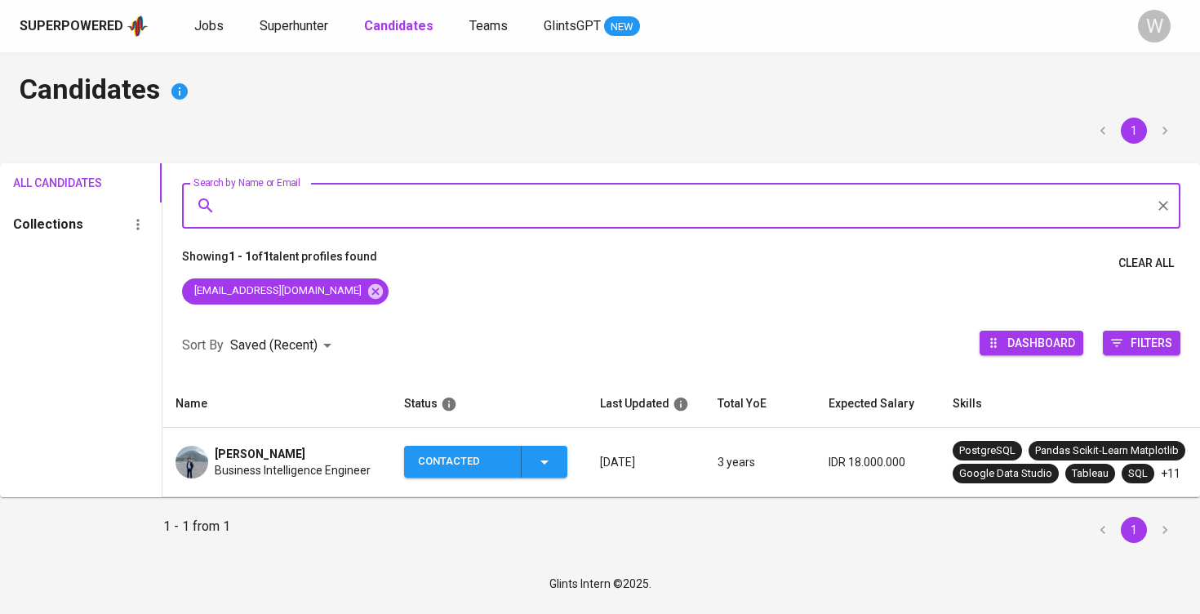
scroll to position [3, 0]
click at [549, 459] on icon "button" at bounding box center [545, 462] width 20 height 20
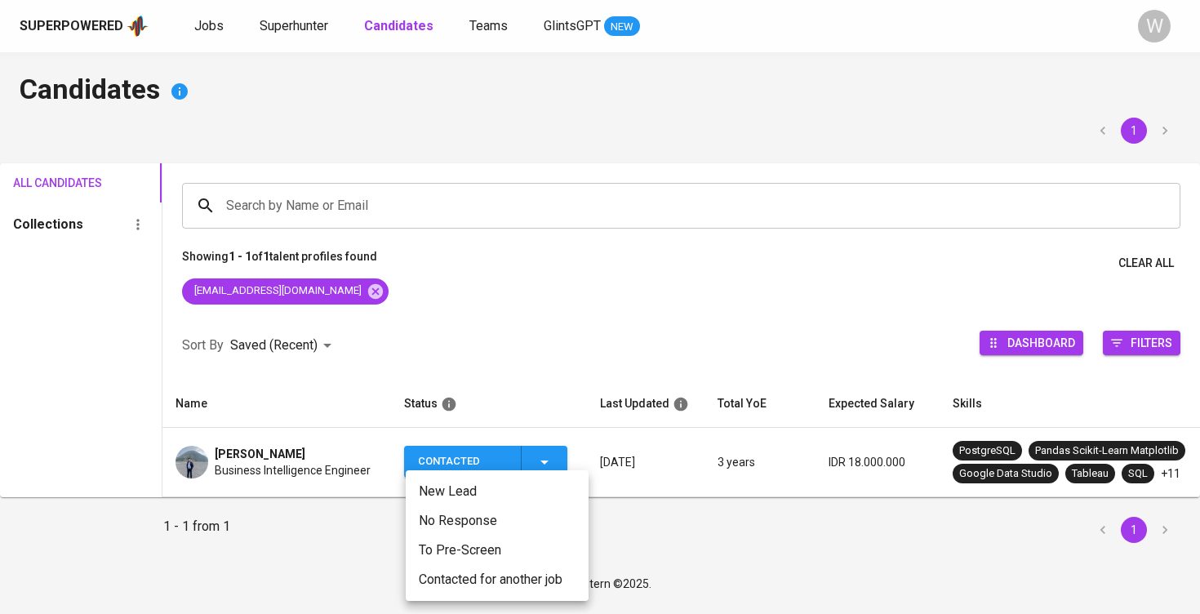
click at [499, 577] on li "Contacted for another job" at bounding box center [497, 579] width 183 height 29
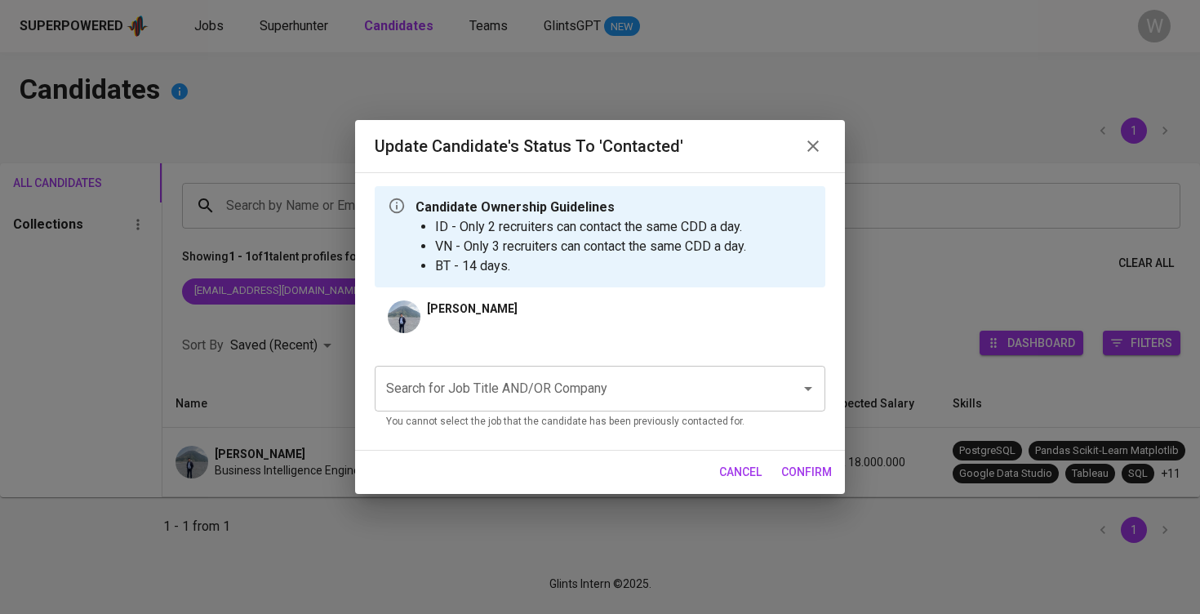
click at [569, 390] on input "Search for Job Title AND/OR Company" at bounding box center [577, 388] width 390 height 31
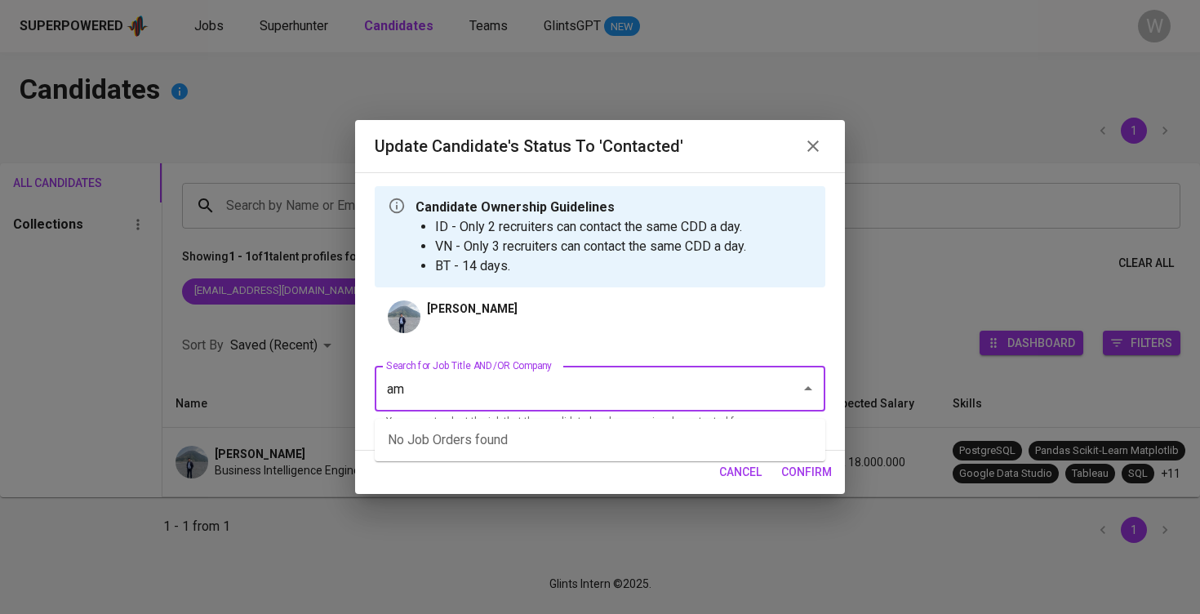
type input "a"
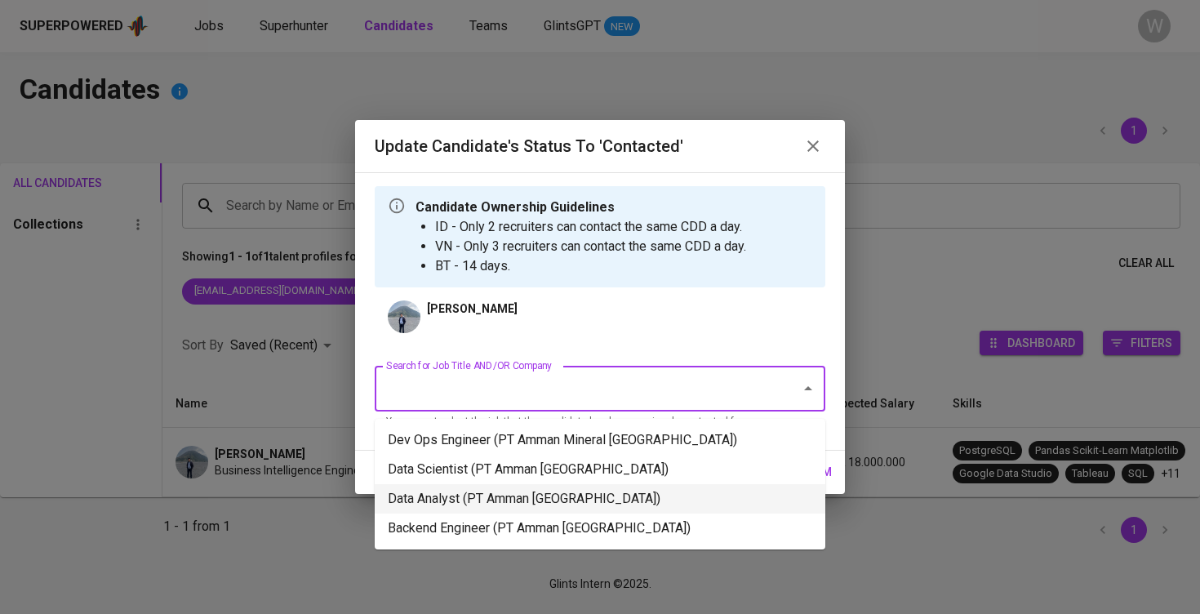
click at [482, 491] on li "Data Analyst (PT Amman [GEOGRAPHIC_DATA])" at bounding box center [600, 498] width 451 height 29
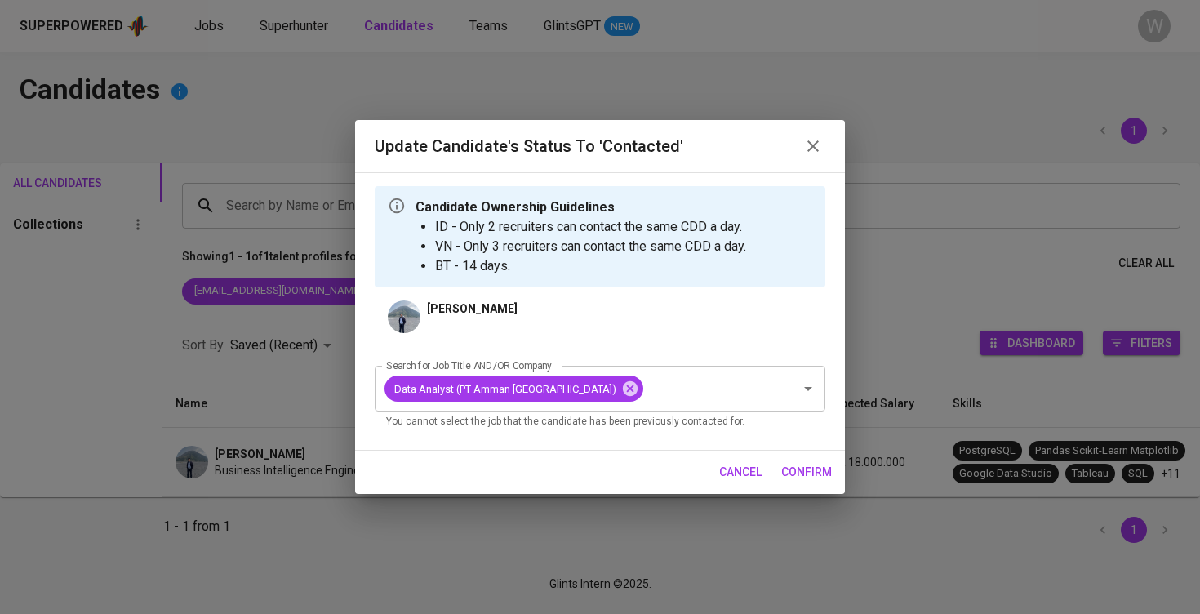
click at [818, 475] on span "confirm" at bounding box center [806, 472] width 51 height 20
